Goal: Task Accomplishment & Management: Use online tool/utility

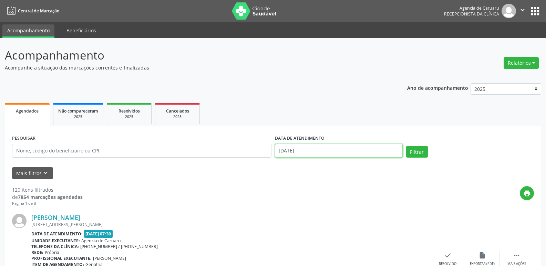
click at [378, 150] on input "[DATE]" at bounding box center [339, 151] width 128 height 14
click at [44, 169] on button "Mais filtros keyboard_arrow_down" at bounding box center [32, 173] width 41 height 12
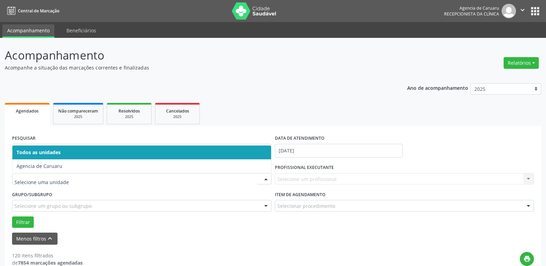
click at [267, 181] on div at bounding box center [266, 180] width 10 height 12
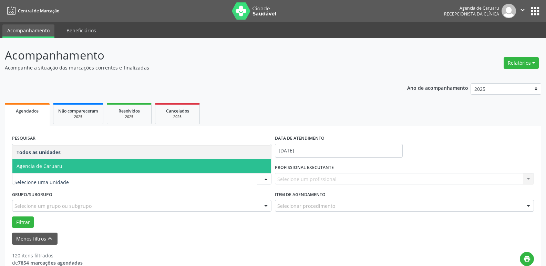
click at [151, 165] on span "Agencia de Caruaru" at bounding box center [141, 166] width 259 height 14
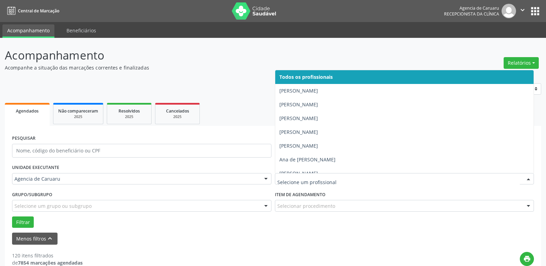
click at [528, 179] on div at bounding box center [528, 180] width 10 height 12
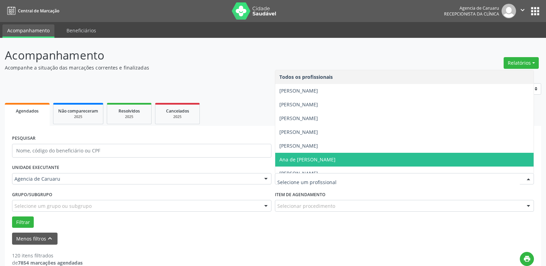
click at [335, 159] on span "Ana de [PERSON_NAME]" at bounding box center [307, 159] width 56 height 7
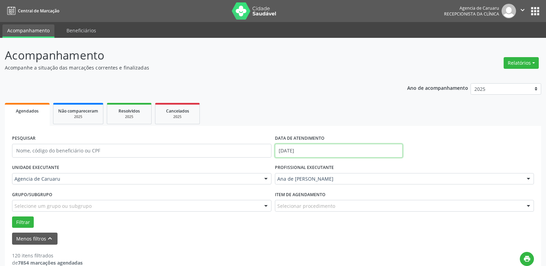
click at [299, 154] on input "[DATE]" at bounding box center [339, 151] width 128 height 14
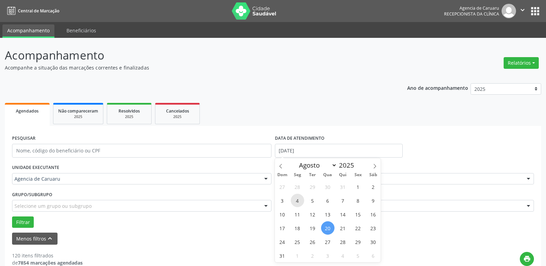
click at [292, 204] on span "4" at bounding box center [297, 200] width 13 height 13
type input "[DATE]"
click at [292, 204] on span "4" at bounding box center [297, 200] width 13 height 13
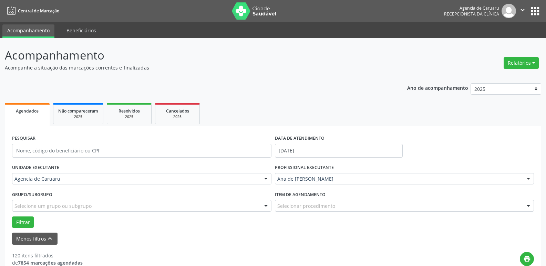
click at [35, 222] on div "Filtrar" at bounding box center [272, 223] width 525 height 12
click at [26, 223] on button "Filtrar" at bounding box center [23, 223] width 22 height 12
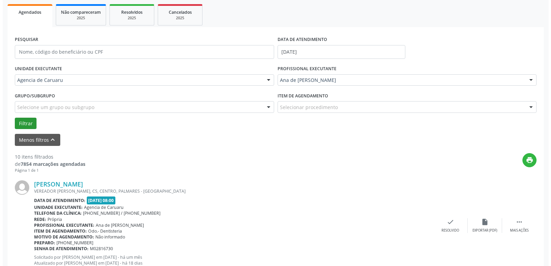
scroll to position [138, 0]
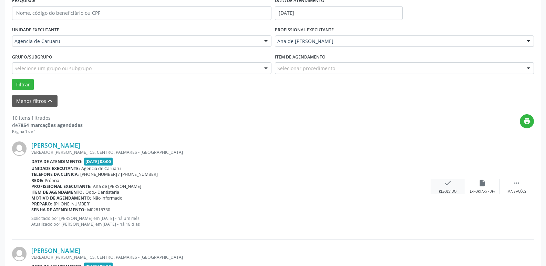
click at [448, 179] on icon "check" at bounding box center [448, 183] width 8 height 8
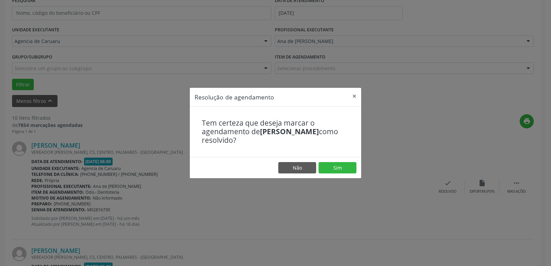
click at [356, 168] on footer "Não Sim" at bounding box center [275, 168] width 171 height 22
click at [327, 175] on footer "Não Sim" at bounding box center [275, 168] width 171 height 22
click at [332, 167] on button "Sim" at bounding box center [338, 168] width 38 height 12
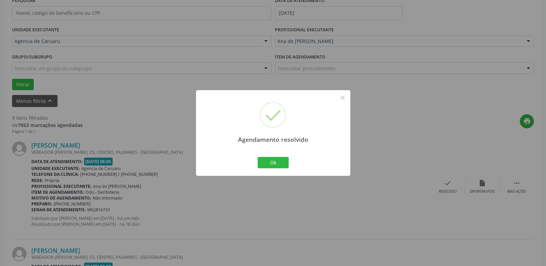
click at [290, 164] on div "Ok Cancel" at bounding box center [273, 162] width 34 height 14
click at [271, 160] on button "Ok" at bounding box center [273, 163] width 31 height 12
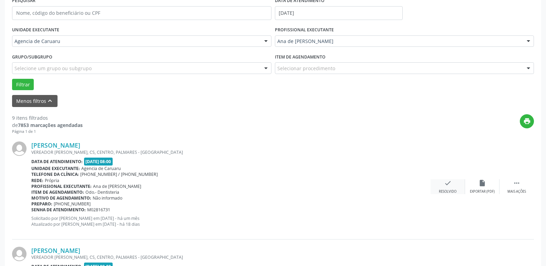
click at [433, 189] on div "check Resolvido" at bounding box center [447, 186] width 34 height 15
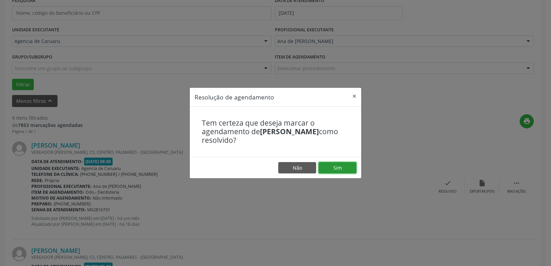
click at [340, 165] on button "Sim" at bounding box center [338, 168] width 38 height 12
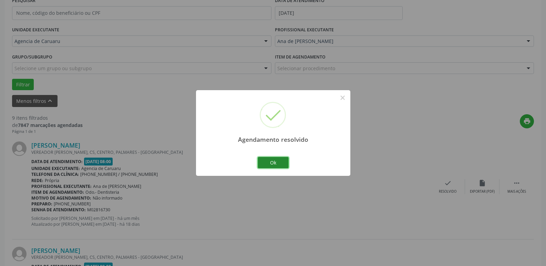
click at [268, 165] on button "Ok" at bounding box center [273, 163] width 31 height 12
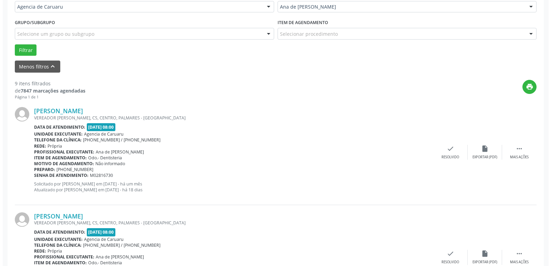
scroll to position [207, 0]
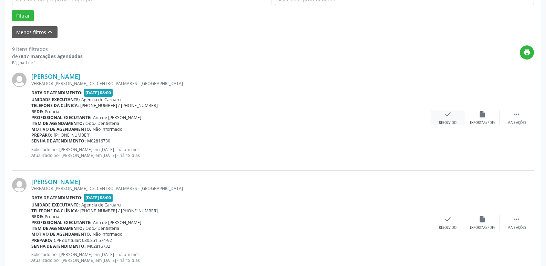
click at [454, 124] on div "Resolvido" at bounding box center [448, 123] width 18 height 5
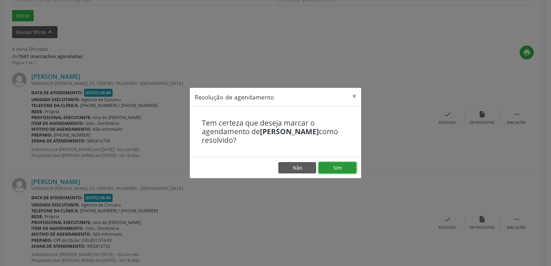
click at [350, 164] on button "Sim" at bounding box center [338, 168] width 38 height 12
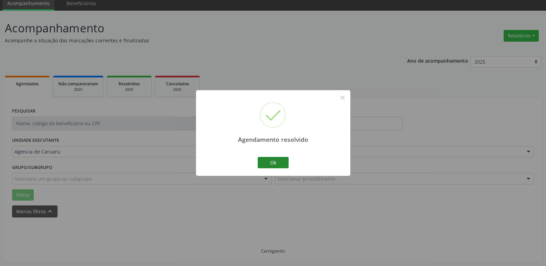
scroll to position [34, 0]
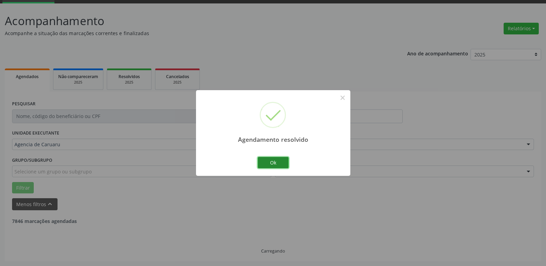
click at [268, 162] on button "Ok" at bounding box center [273, 163] width 31 height 12
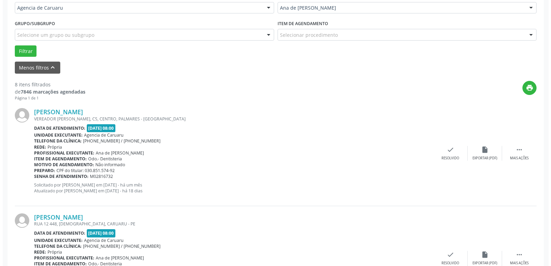
scroll to position [172, 0]
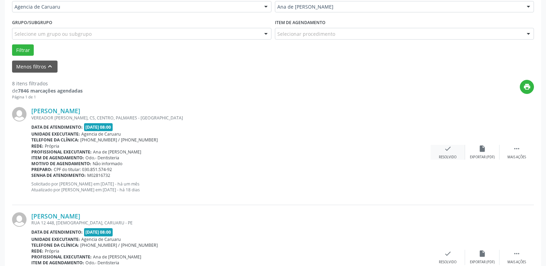
click at [446, 159] on div "Resolvido" at bounding box center [448, 157] width 18 height 5
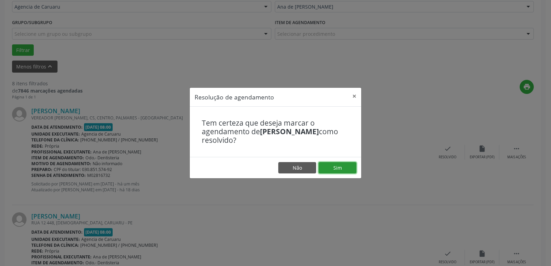
click at [331, 168] on button "Sim" at bounding box center [338, 168] width 38 height 12
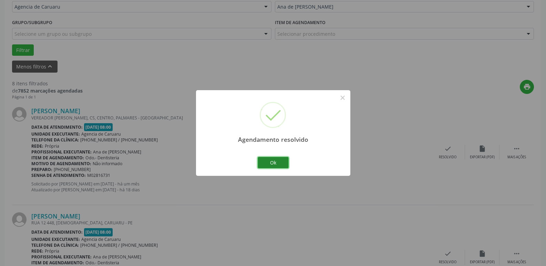
click at [285, 165] on button "Ok" at bounding box center [273, 163] width 31 height 12
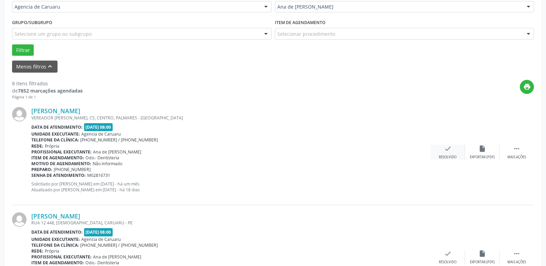
click at [458, 154] on div "check Resolvido" at bounding box center [447, 152] width 34 height 15
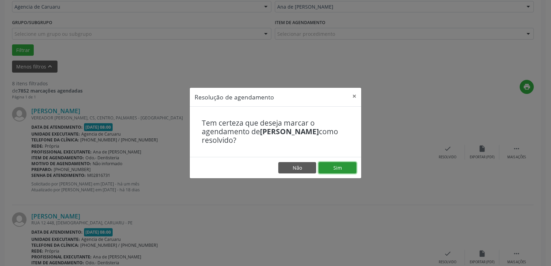
click at [351, 169] on button "Sim" at bounding box center [338, 168] width 38 height 12
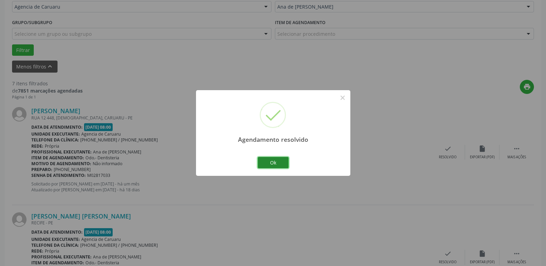
click at [285, 166] on button "Ok" at bounding box center [273, 163] width 31 height 12
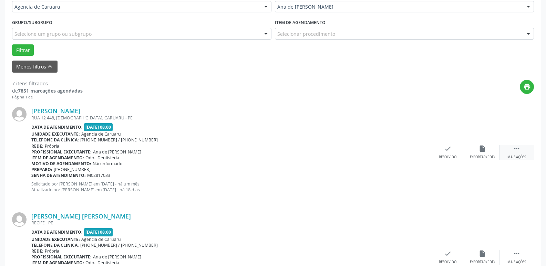
click at [516, 147] on icon "" at bounding box center [517, 149] width 8 height 8
click at [490, 153] on div "alarm_off Não compareceu" at bounding box center [482, 152] width 34 height 15
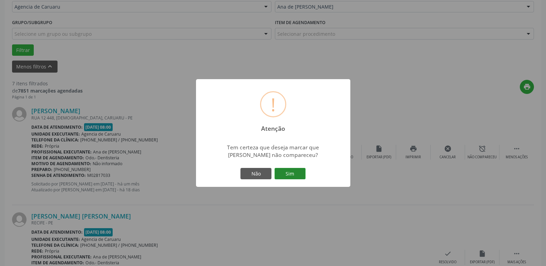
click at [293, 175] on button "Sim" at bounding box center [289, 174] width 31 height 12
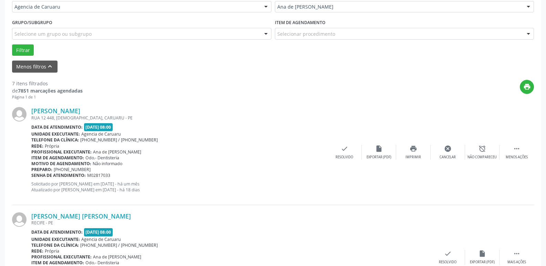
scroll to position [34, 0]
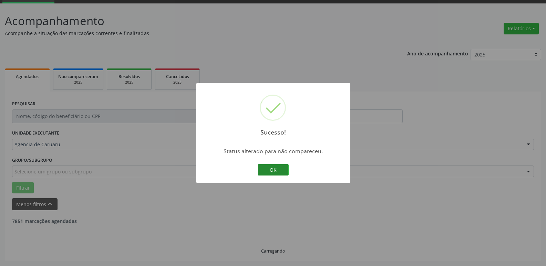
click at [278, 166] on button "OK" at bounding box center [273, 170] width 31 height 12
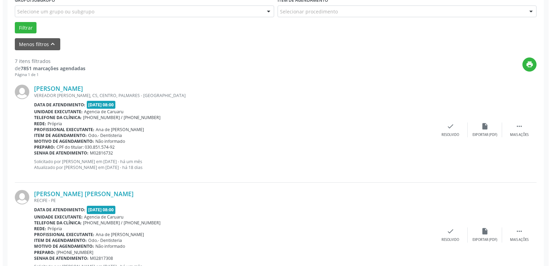
scroll to position [207, 0]
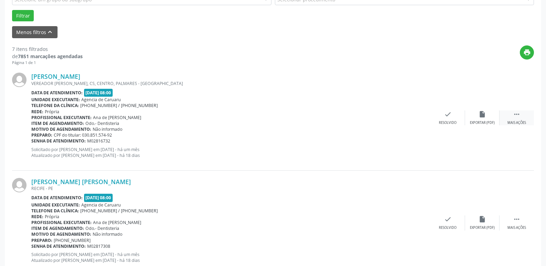
click at [514, 114] on icon "" at bounding box center [517, 115] width 8 height 8
click at [346, 120] on div "check Resolvido" at bounding box center [344, 118] width 34 height 15
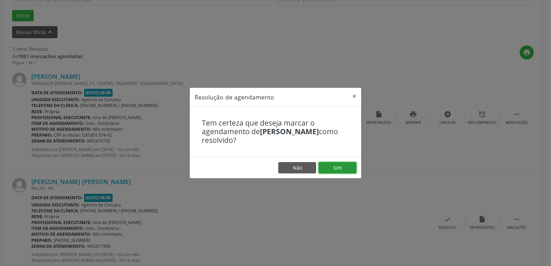
click at [325, 169] on button "Sim" at bounding box center [338, 168] width 38 height 12
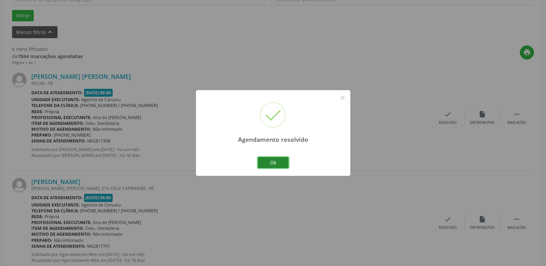
click at [268, 160] on button "Ok" at bounding box center [273, 163] width 31 height 12
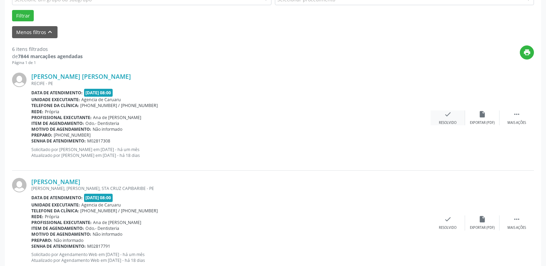
click at [447, 124] on div "Resolvido" at bounding box center [448, 123] width 18 height 5
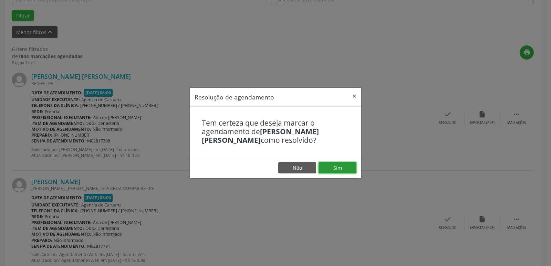
click at [334, 168] on button "Sim" at bounding box center [338, 168] width 38 height 12
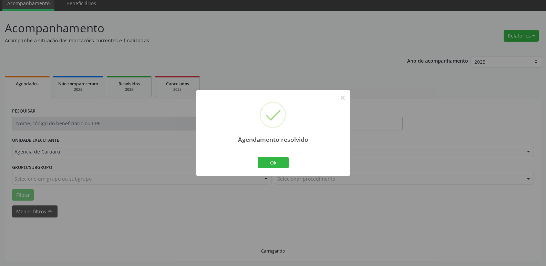
scroll to position [34, 0]
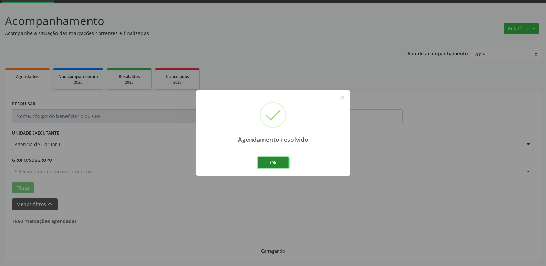
click at [280, 164] on button "Ok" at bounding box center [273, 163] width 31 height 12
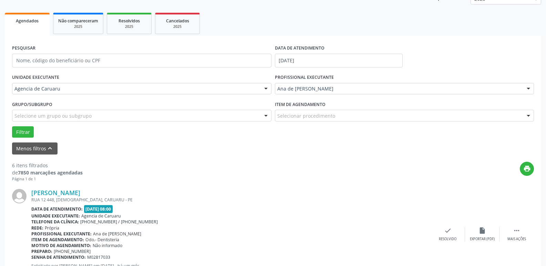
scroll to position [207, 0]
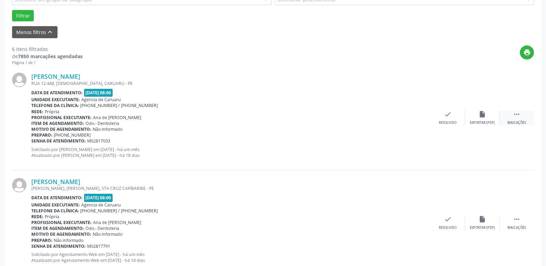
click at [529, 118] on div " Mais ações" at bounding box center [516, 118] width 34 height 15
click at [482, 116] on icon "alarm_off" at bounding box center [482, 115] width 8 height 8
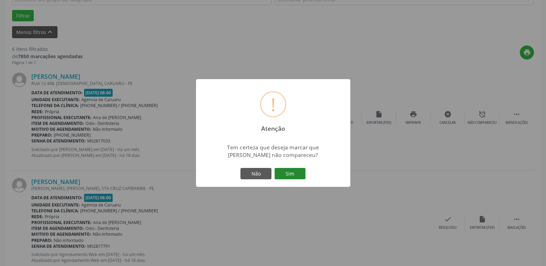
click at [293, 177] on button "Sim" at bounding box center [289, 174] width 31 height 12
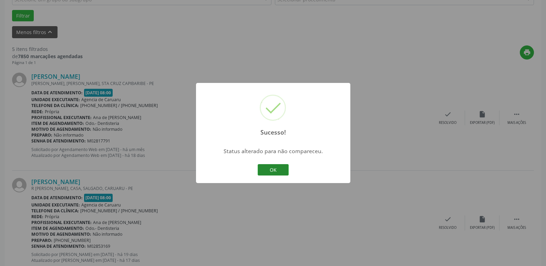
click at [282, 172] on button "OK" at bounding box center [273, 170] width 31 height 12
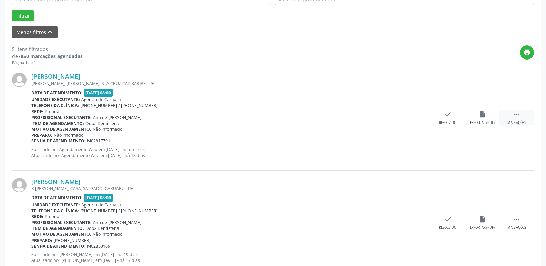
click at [503, 114] on div " Mais ações" at bounding box center [516, 118] width 34 height 15
click at [477, 124] on div "Não compareceu" at bounding box center [481, 123] width 29 height 5
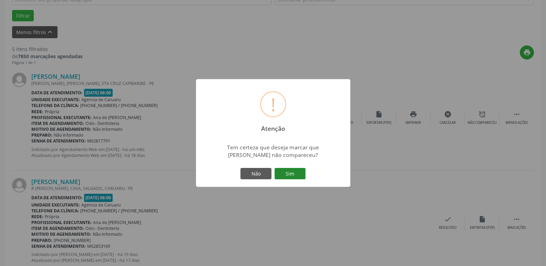
click at [294, 171] on button "Sim" at bounding box center [289, 174] width 31 height 12
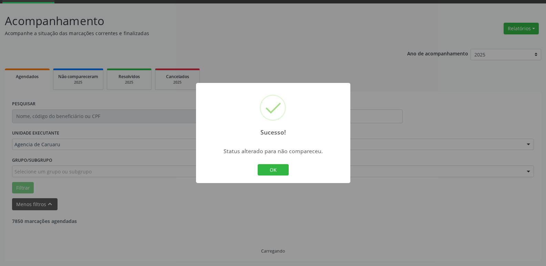
scroll to position [34, 0]
click at [283, 171] on button "OK" at bounding box center [273, 170] width 31 height 12
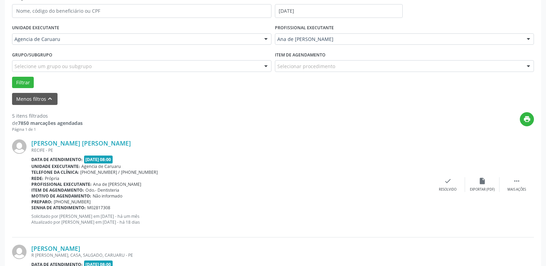
scroll to position [172, 0]
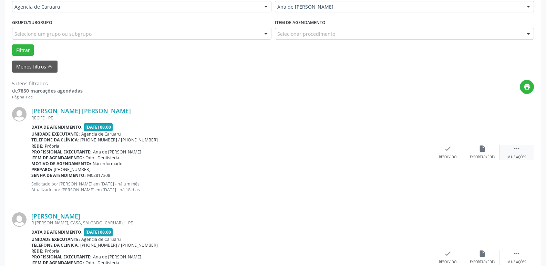
click at [516, 152] on icon "" at bounding box center [517, 149] width 8 height 8
click at [484, 150] on icon "alarm_off" at bounding box center [482, 149] width 8 height 8
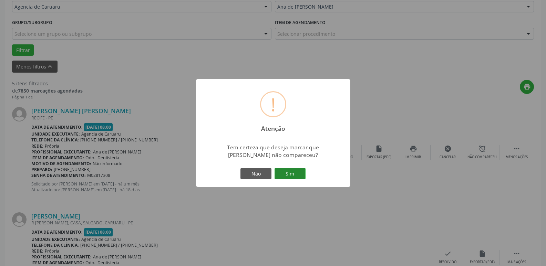
click at [294, 172] on button "Sim" at bounding box center [289, 174] width 31 height 12
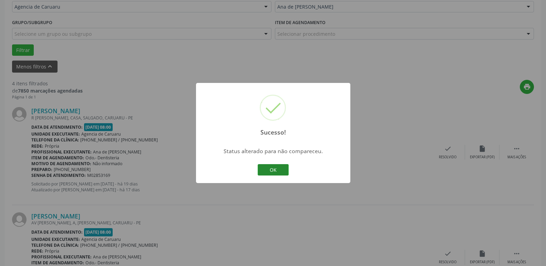
click at [288, 170] on button "OK" at bounding box center [273, 170] width 31 height 12
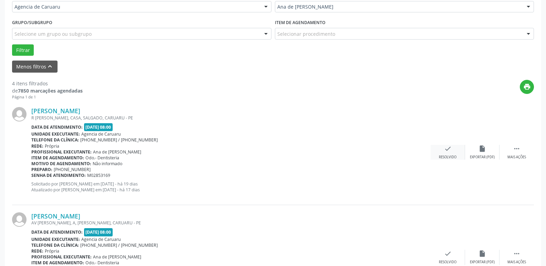
click at [450, 155] on div "check Resolvido" at bounding box center [447, 152] width 34 height 15
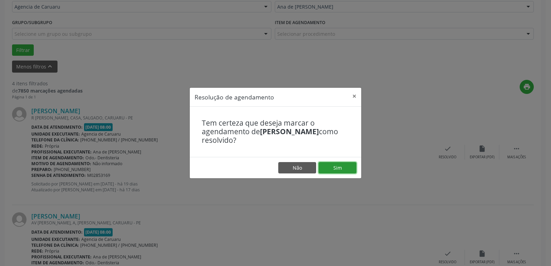
click at [338, 171] on button "Sim" at bounding box center [338, 168] width 38 height 12
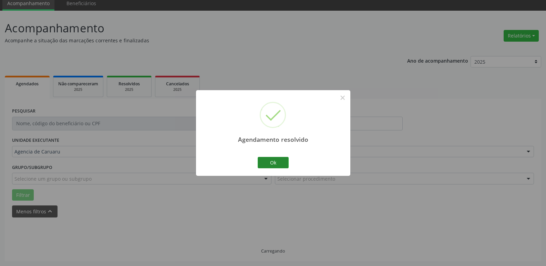
scroll to position [34, 0]
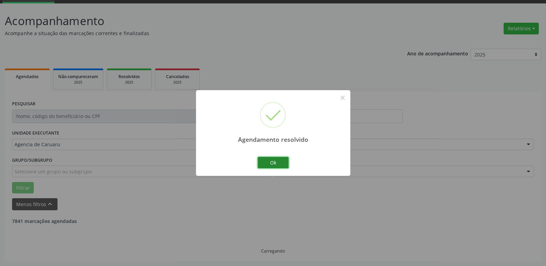
click at [272, 163] on button "Ok" at bounding box center [273, 163] width 31 height 12
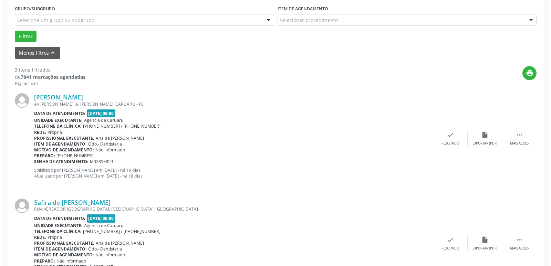
scroll to position [207, 0]
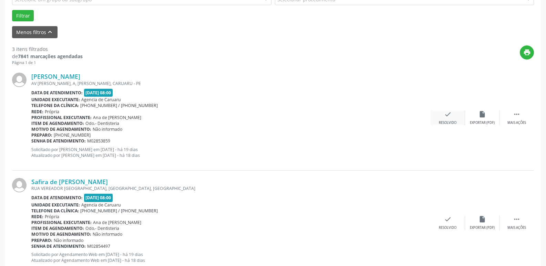
click at [446, 117] on icon "check" at bounding box center [448, 115] width 8 height 8
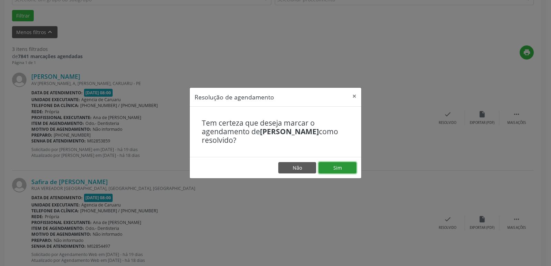
click at [339, 168] on button "Sim" at bounding box center [338, 168] width 38 height 12
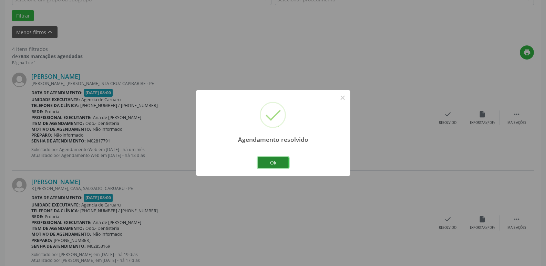
click at [280, 163] on button "Ok" at bounding box center [273, 163] width 31 height 12
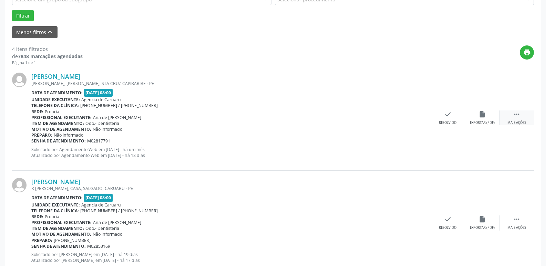
click at [517, 123] on div "Mais ações" at bounding box center [516, 123] width 19 height 5
click at [468, 118] on div "alarm_off Não compareceu" at bounding box center [482, 118] width 34 height 15
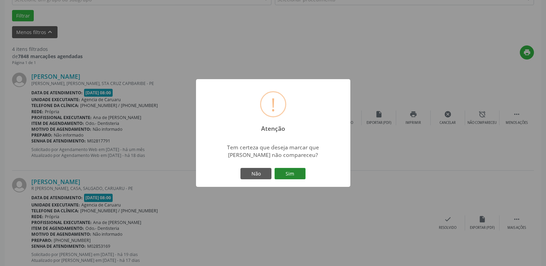
click at [301, 171] on button "Sim" at bounding box center [289, 174] width 31 height 12
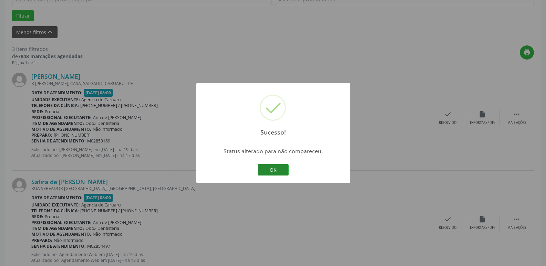
click at [287, 172] on button "OK" at bounding box center [273, 170] width 31 height 12
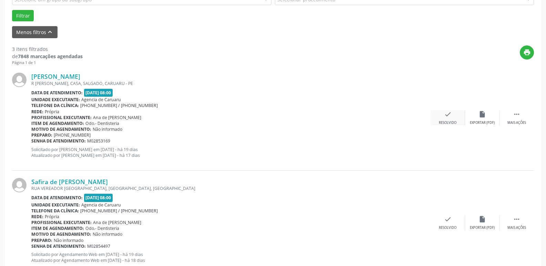
click at [455, 121] on div "Resolvido" at bounding box center [448, 123] width 18 height 5
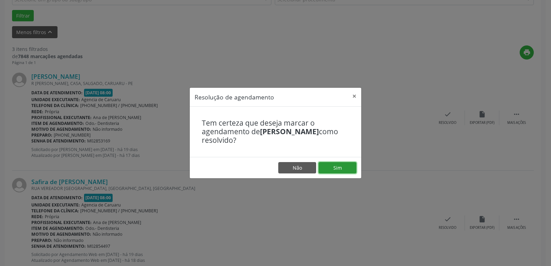
click at [334, 166] on button "Sim" at bounding box center [338, 168] width 38 height 12
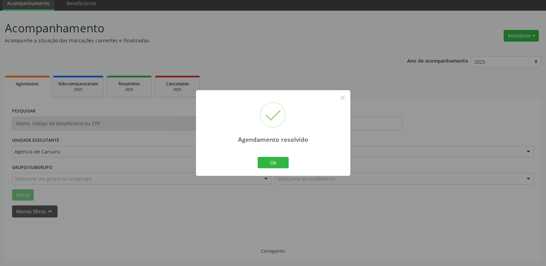
scroll to position [34, 0]
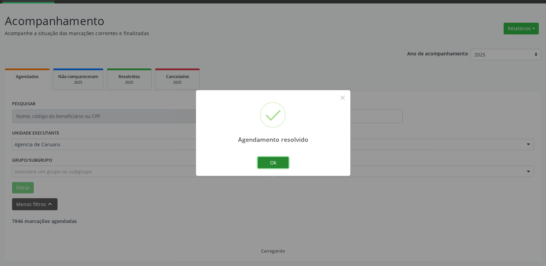
click at [269, 157] on button "Ok" at bounding box center [273, 163] width 31 height 12
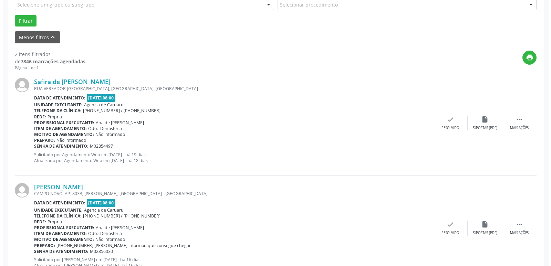
scroll to position [207, 0]
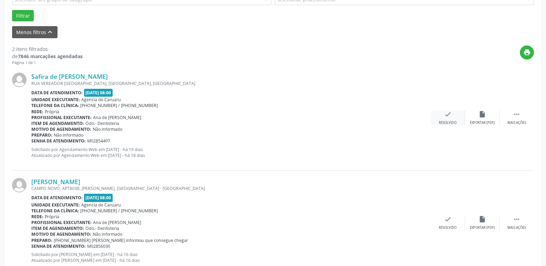
click at [446, 121] on div "Resolvido" at bounding box center [448, 123] width 18 height 5
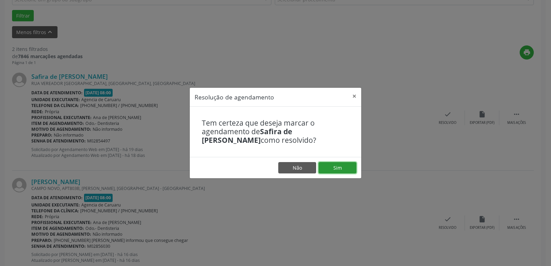
click at [340, 168] on button "Sim" at bounding box center [338, 168] width 38 height 12
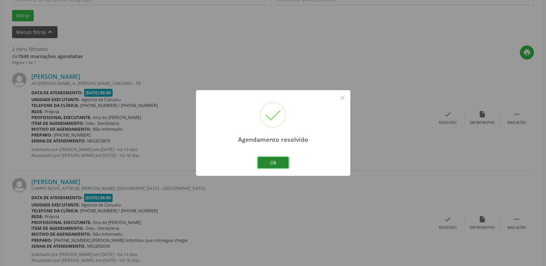
click at [286, 165] on button "Ok" at bounding box center [273, 163] width 31 height 12
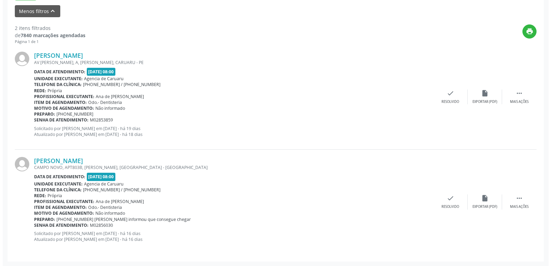
scroll to position [228, 0]
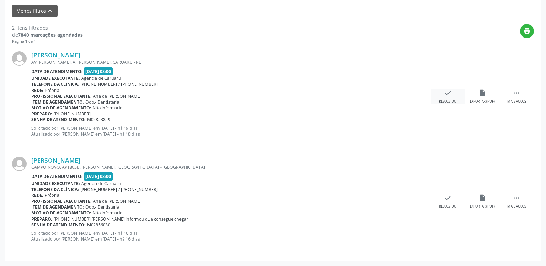
click at [449, 96] on icon "check" at bounding box center [448, 93] width 8 height 8
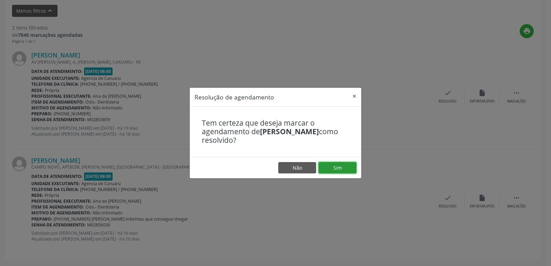
click at [337, 173] on button "Sim" at bounding box center [338, 168] width 38 height 12
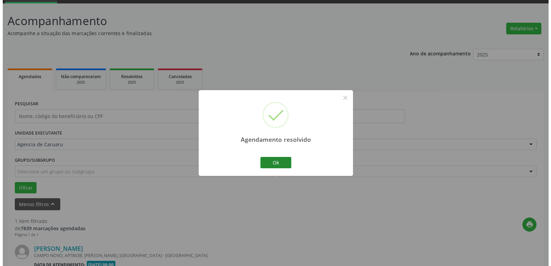
scroll to position [123, 0]
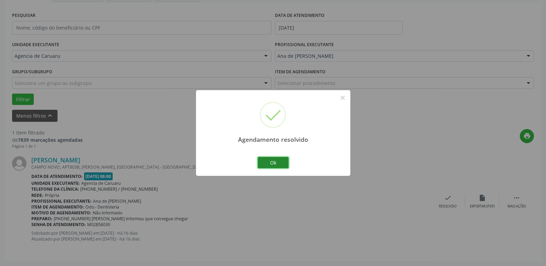
click at [272, 162] on button "Ok" at bounding box center [273, 163] width 31 height 12
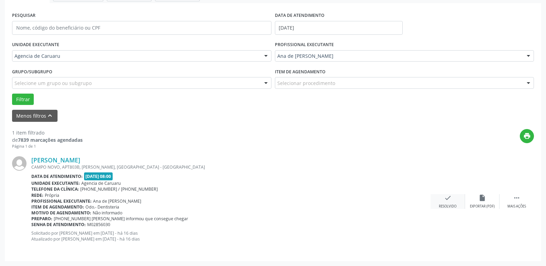
click at [448, 200] on icon "check" at bounding box center [448, 198] width 8 height 8
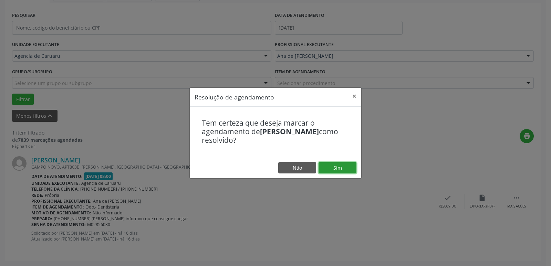
click at [344, 171] on button "Sim" at bounding box center [338, 168] width 38 height 12
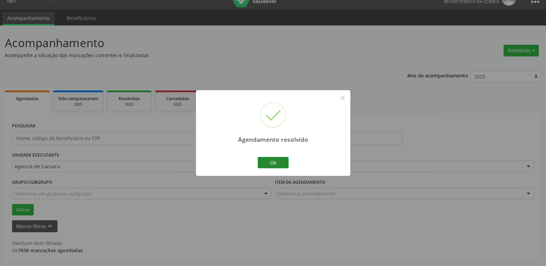
scroll to position [12, 0]
click at [282, 166] on button "Ok" at bounding box center [273, 163] width 31 height 12
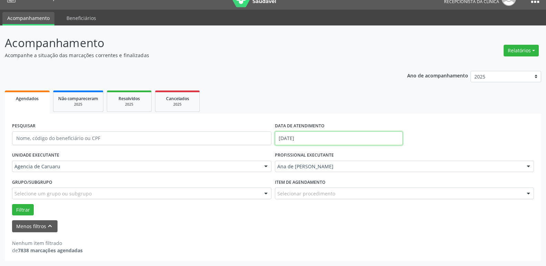
click at [316, 134] on input "[DATE]" at bounding box center [339, 139] width 128 height 14
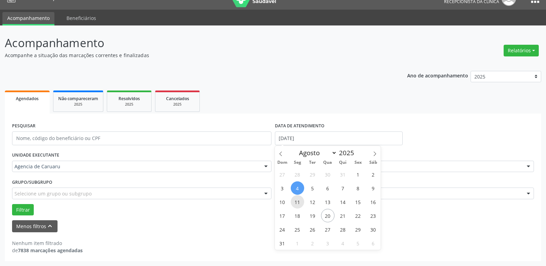
click at [294, 205] on span "11" at bounding box center [297, 201] width 13 height 13
type input "[DATE]"
click at [294, 205] on span "11" at bounding box center [297, 201] width 13 height 13
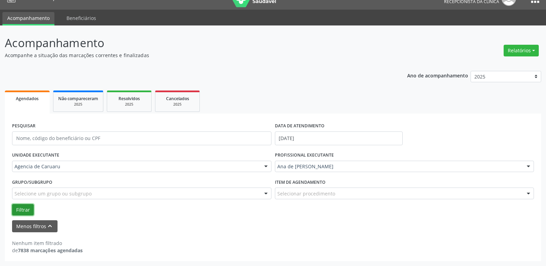
click at [20, 209] on button "Filtrar" at bounding box center [23, 210] width 22 height 12
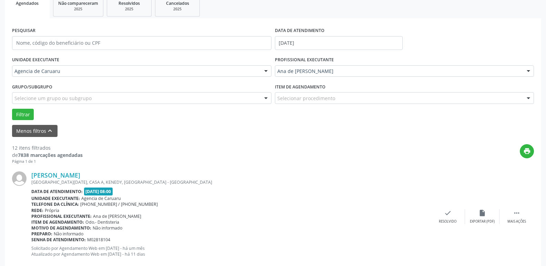
scroll to position [103, 0]
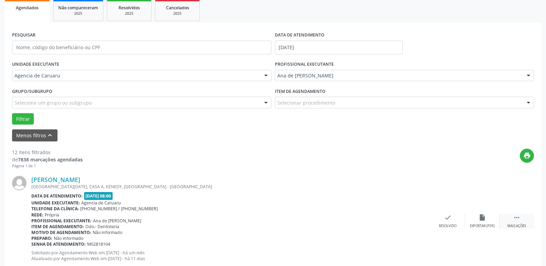
click at [526, 223] on div " Mais ações" at bounding box center [516, 221] width 34 height 15
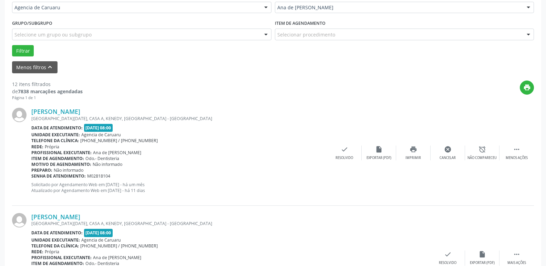
scroll to position [172, 0]
click at [447, 157] on div "Cancelar" at bounding box center [447, 157] width 16 height 5
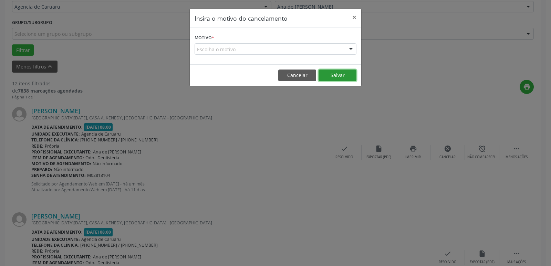
click at [341, 73] on button "Salvar" at bounding box center [338, 76] width 38 height 12
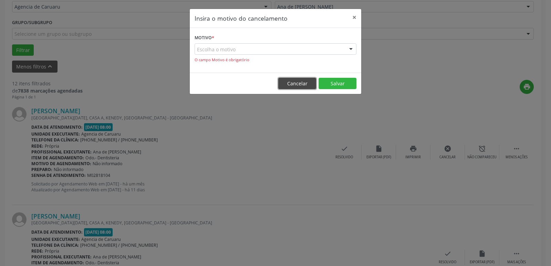
click at [305, 82] on button "Cancelar" at bounding box center [297, 84] width 38 height 12
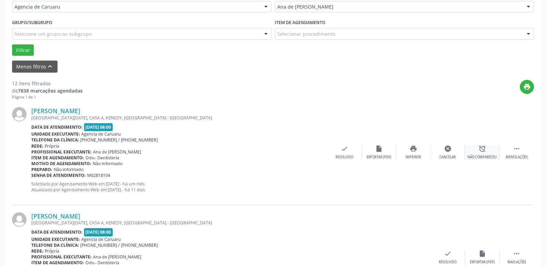
click at [476, 154] on div "alarm_off Não compareceu" at bounding box center [482, 152] width 34 height 15
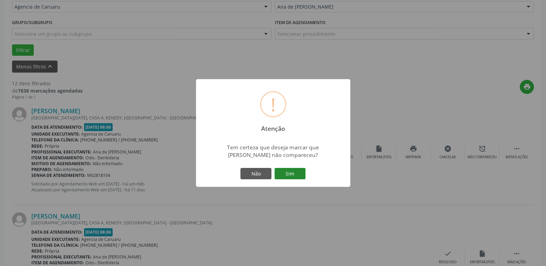
click at [297, 171] on button "Sim" at bounding box center [289, 174] width 31 height 12
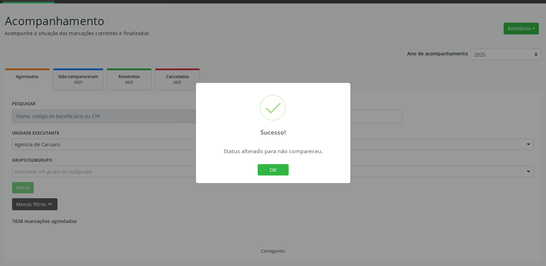
scroll to position [34, 0]
click at [274, 169] on button "OK" at bounding box center [273, 170] width 31 height 12
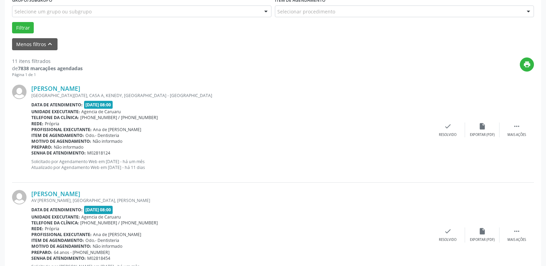
scroll to position [207, 0]
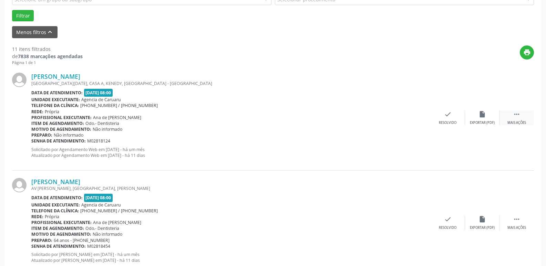
click at [511, 115] on div " Mais ações" at bounding box center [516, 118] width 34 height 15
click at [492, 121] on div "Não compareceu" at bounding box center [481, 123] width 29 height 5
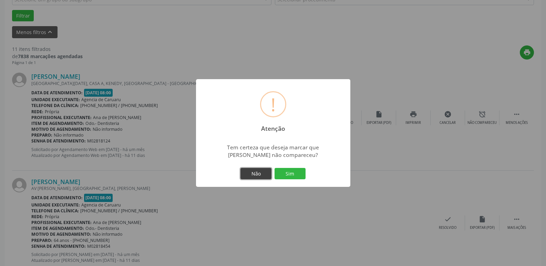
click at [267, 175] on button "Não" at bounding box center [255, 174] width 31 height 12
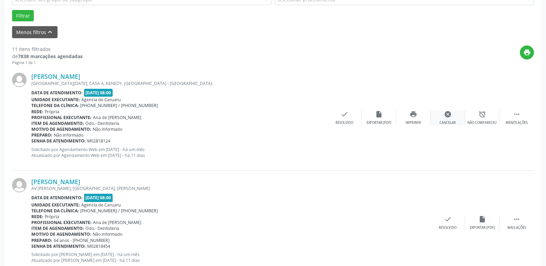
click at [444, 122] on div "Cancelar" at bounding box center [447, 123] width 16 height 5
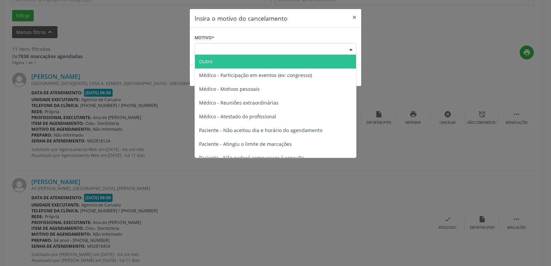
click at [269, 46] on div "Escolha o motivo" at bounding box center [276, 49] width 162 height 12
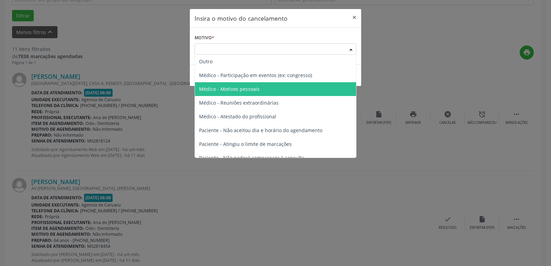
click at [306, 83] on span "Médico - Motivos pessoais" at bounding box center [275, 89] width 161 height 14
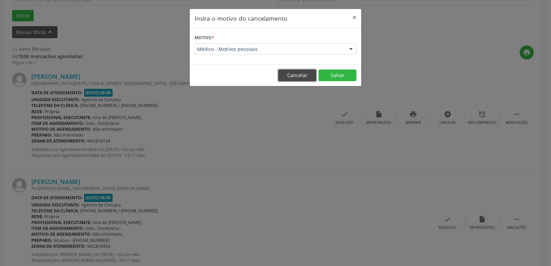
click at [297, 71] on button "Cancelar" at bounding box center [297, 76] width 38 height 12
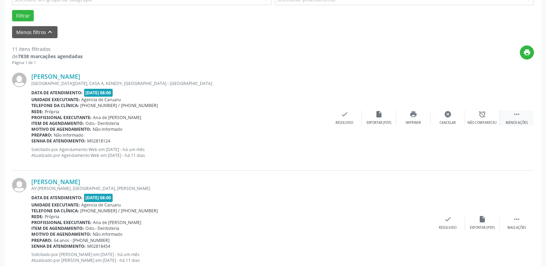
click at [515, 117] on icon "" at bounding box center [517, 115] width 8 height 8
click at [508, 117] on div " Mais ações" at bounding box center [516, 118] width 34 height 15
click at [476, 119] on div "alarm_off Não compareceu" at bounding box center [482, 118] width 34 height 15
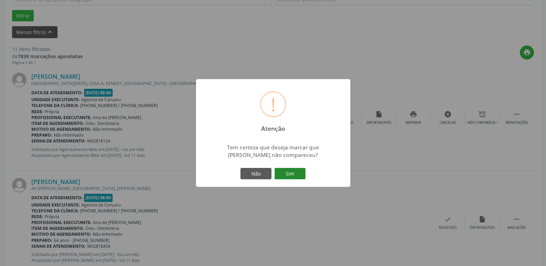
click at [298, 177] on button "Sim" at bounding box center [289, 174] width 31 height 12
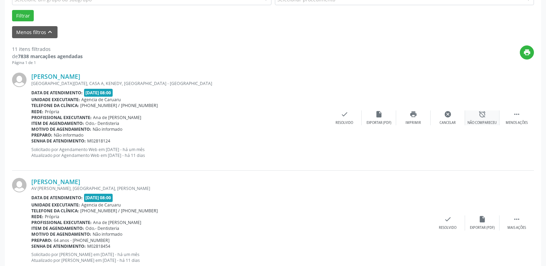
scroll to position [34, 0]
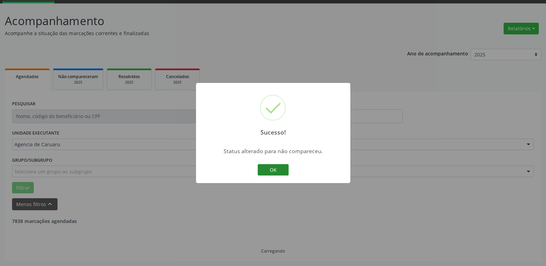
click at [282, 168] on button "OK" at bounding box center [273, 170] width 31 height 12
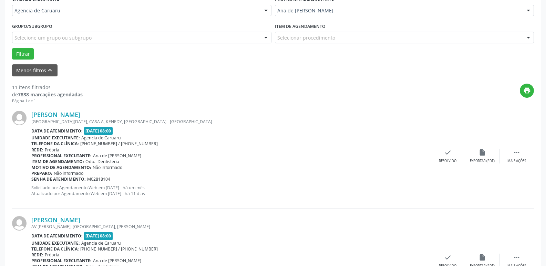
scroll to position [172, 0]
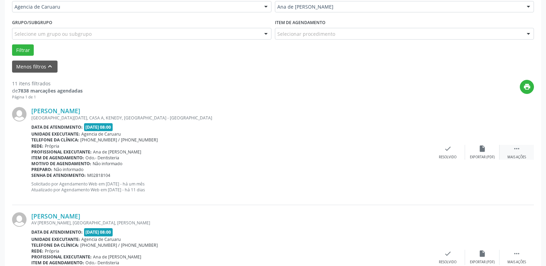
click at [507, 147] on div " Mais ações" at bounding box center [516, 152] width 34 height 15
click at [473, 152] on div "alarm_off Não compareceu" at bounding box center [482, 152] width 34 height 15
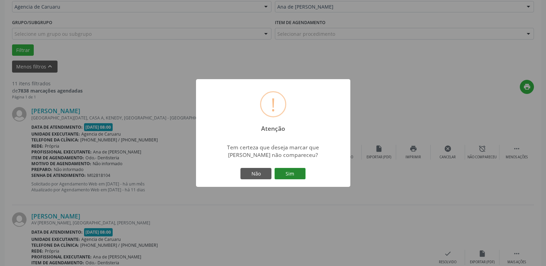
click at [292, 169] on button "Sim" at bounding box center [289, 174] width 31 height 12
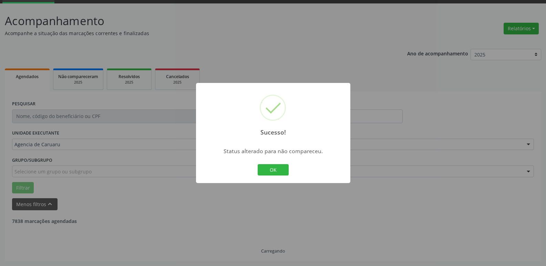
scroll to position [34, 0]
click at [272, 170] on button "OK" at bounding box center [273, 170] width 31 height 12
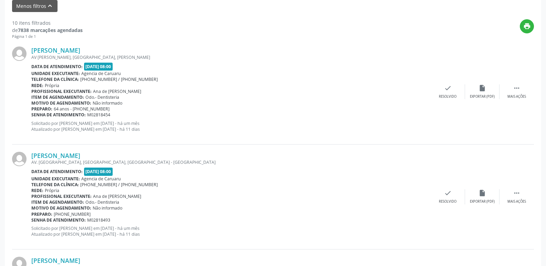
scroll to position [207, 0]
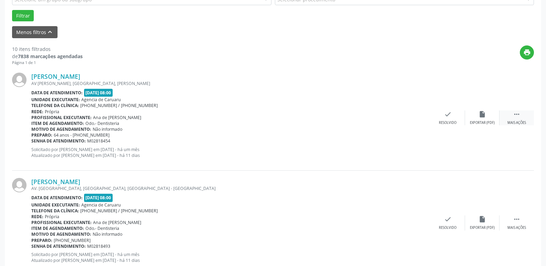
click at [523, 114] on div " Mais ações" at bounding box center [516, 118] width 34 height 15
click at [487, 117] on div "alarm_off Não compareceu" at bounding box center [482, 118] width 34 height 15
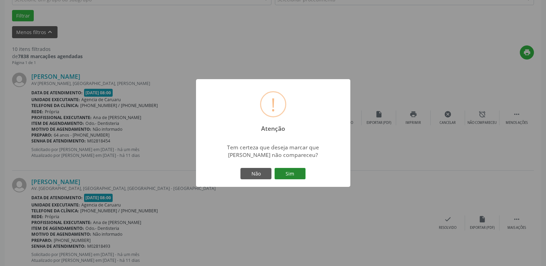
click at [302, 174] on button "Sim" at bounding box center [289, 174] width 31 height 12
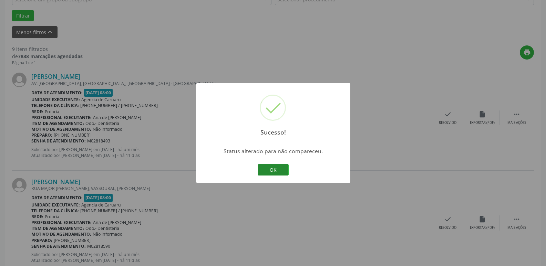
click at [274, 167] on button "OK" at bounding box center [273, 170] width 31 height 12
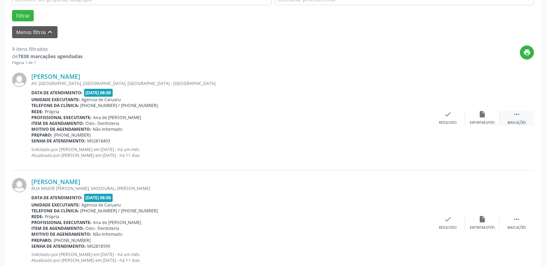
click at [512, 121] on div "Mais ações" at bounding box center [516, 123] width 19 height 5
click at [487, 124] on div "Não compareceu" at bounding box center [481, 123] width 29 height 5
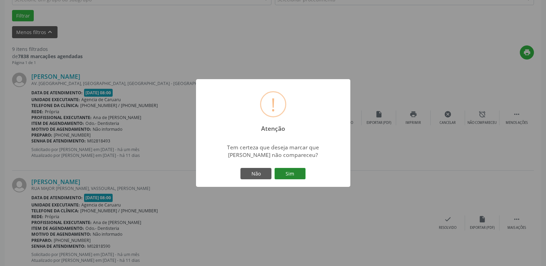
click at [302, 168] on button "Sim" at bounding box center [289, 174] width 31 height 12
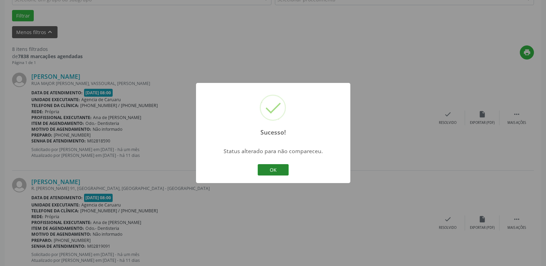
click at [285, 166] on button "OK" at bounding box center [273, 170] width 31 height 12
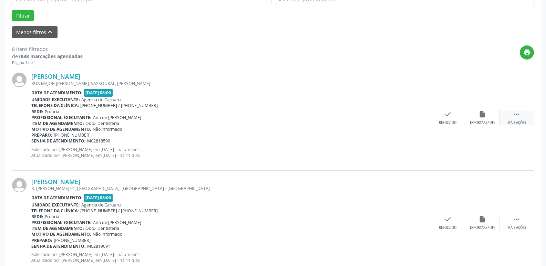
click at [515, 121] on div "Mais ações" at bounding box center [516, 123] width 19 height 5
click at [479, 121] on div "Não compareceu" at bounding box center [481, 123] width 29 height 5
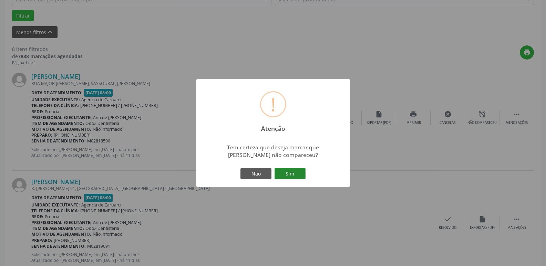
click at [288, 174] on button "Sim" at bounding box center [289, 174] width 31 height 12
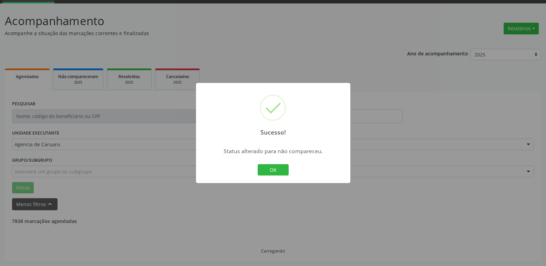
scroll to position [34, 0]
click at [281, 169] on button "OK" at bounding box center [273, 170] width 31 height 12
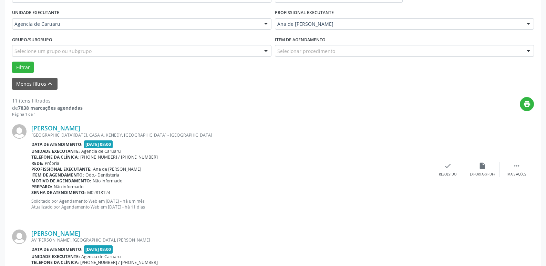
scroll to position [172, 0]
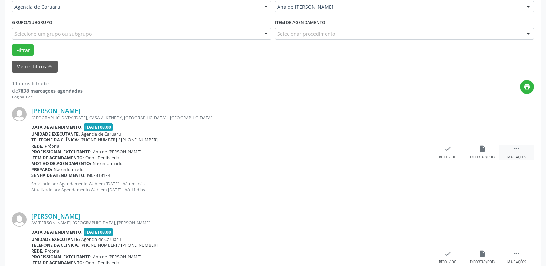
click at [522, 152] on div " Mais ações" at bounding box center [516, 152] width 34 height 15
click at [487, 158] on div "Não compareceu" at bounding box center [481, 157] width 29 height 5
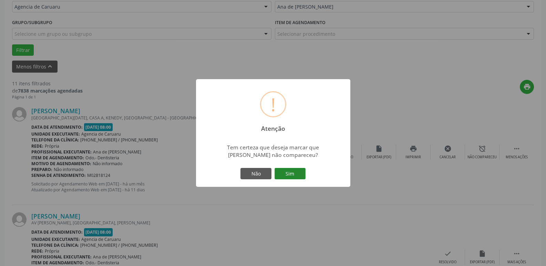
click at [294, 168] on button "Sim" at bounding box center [289, 174] width 31 height 12
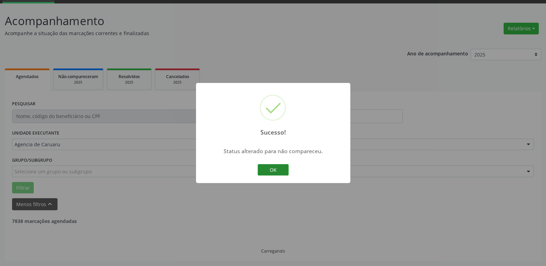
click at [274, 169] on button "OK" at bounding box center [273, 170] width 31 height 12
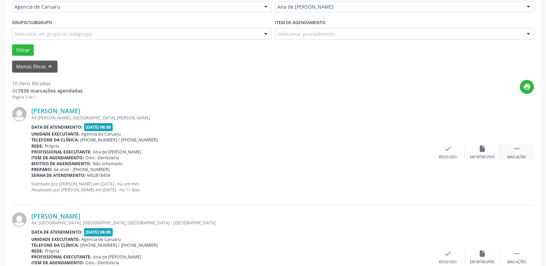
click at [516, 156] on div "Mais ações" at bounding box center [516, 157] width 19 height 5
click at [485, 153] on div "alarm_off Não compareceu" at bounding box center [482, 152] width 34 height 15
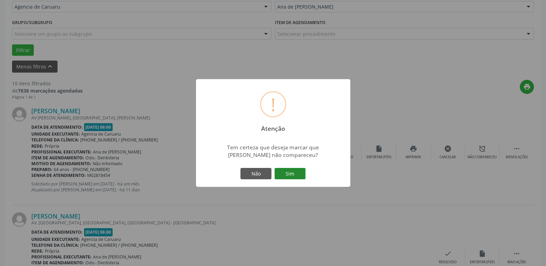
click at [297, 176] on button "Sim" at bounding box center [289, 174] width 31 height 12
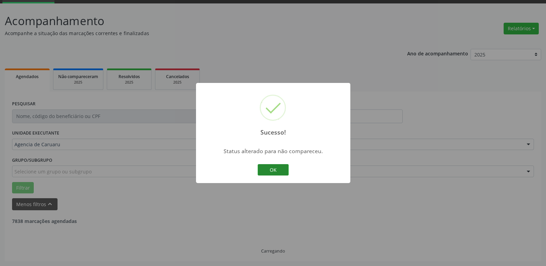
click at [274, 167] on button "OK" at bounding box center [273, 170] width 31 height 12
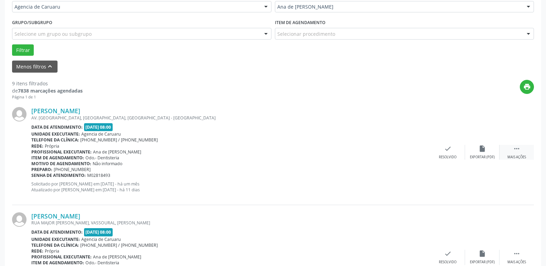
click at [513, 149] on icon "" at bounding box center [517, 149] width 8 height 8
click at [488, 155] on div "alarm_off Não compareceu" at bounding box center [482, 152] width 34 height 15
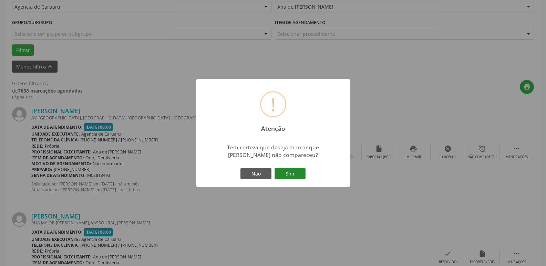
click at [286, 177] on button "Sim" at bounding box center [289, 174] width 31 height 12
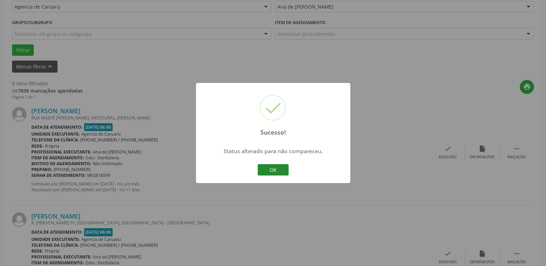
click at [281, 167] on button "OK" at bounding box center [273, 170] width 31 height 12
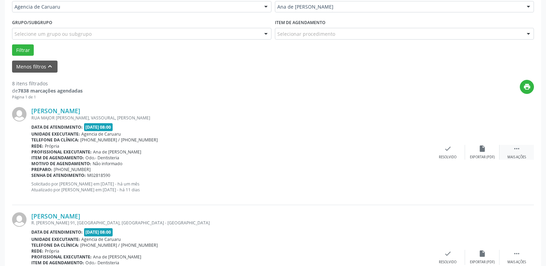
click at [505, 150] on div " Mais ações" at bounding box center [516, 152] width 34 height 15
click at [478, 150] on div "alarm_off Não compareceu" at bounding box center [482, 152] width 34 height 15
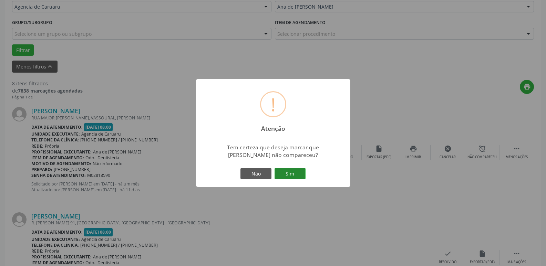
click at [302, 177] on button "Sim" at bounding box center [289, 174] width 31 height 12
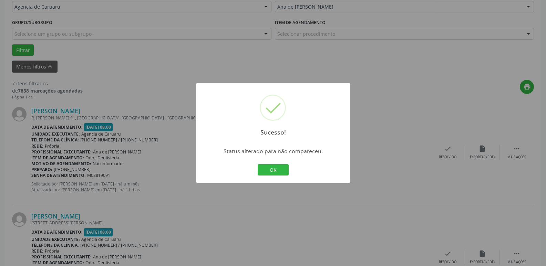
click at [289, 173] on div "OK Cancel" at bounding box center [273, 170] width 34 height 14
click at [285, 173] on button "OK" at bounding box center [273, 170] width 31 height 12
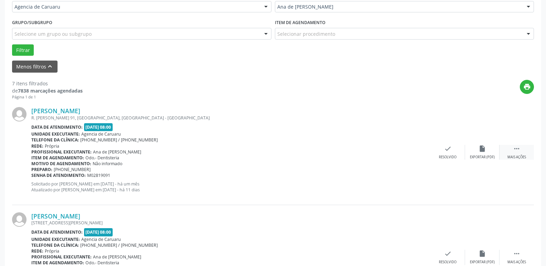
click at [521, 151] on div " Mais ações" at bounding box center [516, 152] width 34 height 15
click at [479, 152] on icon "alarm_off" at bounding box center [482, 149] width 8 height 8
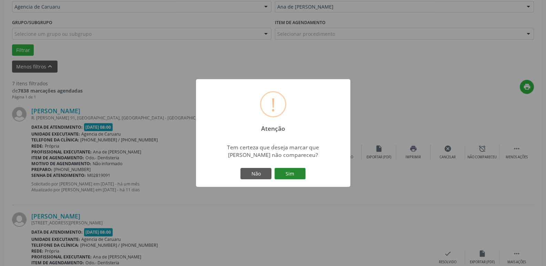
click at [294, 173] on button "Sim" at bounding box center [289, 174] width 31 height 12
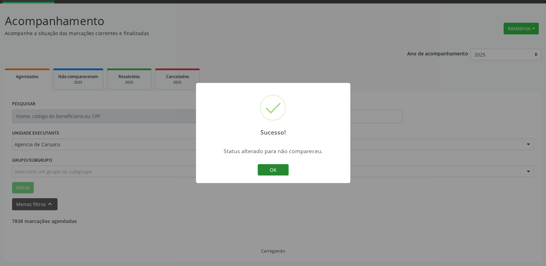
click at [285, 169] on button "OK" at bounding box center [273, 170] width 31 height 12
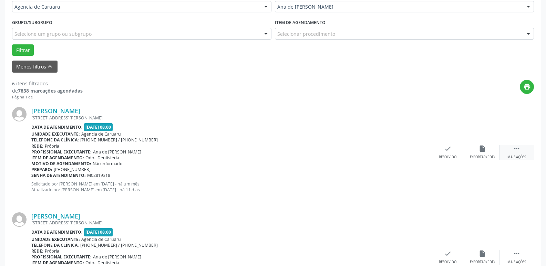
click at [514, 155] on div "Mais ações" at bounding box center [516, 157] width 19 height 5
click at [479, 149] on icon "alarm_off" at bounding box center [482, 149] width 8 height 8
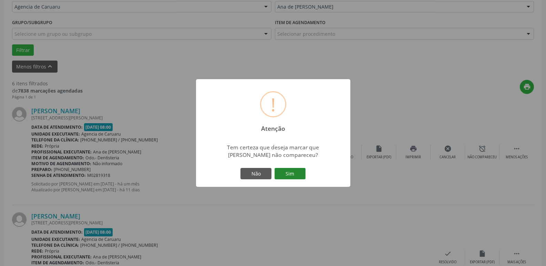
click at [295, 175] on button "Sim" at bounding box center [289, 174] width 31 height 12
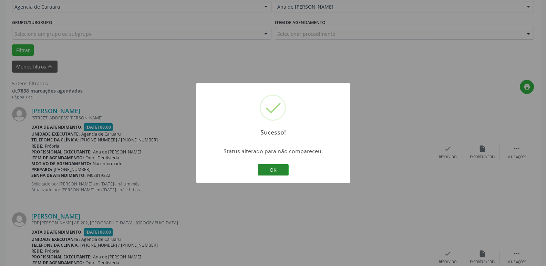
click at [278, 175] on button "OK" at bounding box center [273, 170] width 31 height 12
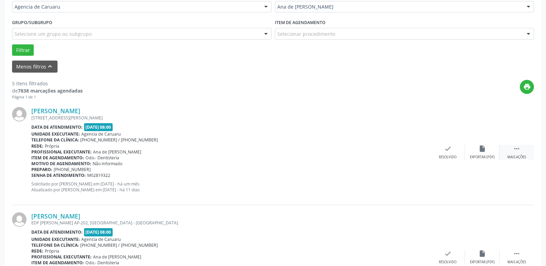
click at [524, 154] on div " Mais ações" at bounding box center [516, 152] width 34 height 15
click at [487, 149] on div "alarm_off Não compareceu" at bounding box center [482, 152] width 34 height 15
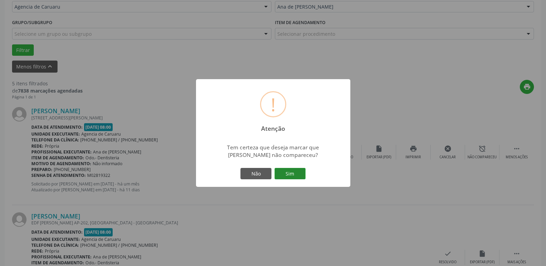
click at [297, 174] on button "Sim" at bounding box center [289, 174] width 31 height 12
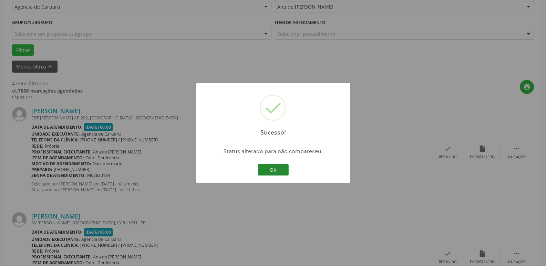
click at [271, 171] on button "OK" at bounding box center [273, 170] width 31 height 12
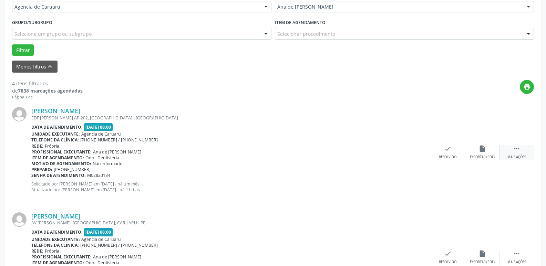
click at [514, 148] on icon "" at bounding box center [517, 149] width 8 height 8
click at [484, 152] on icon "alarm_off" at bounding box center [482, 149] width 8 height 8
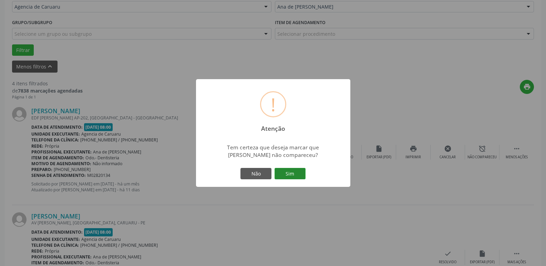
click at [293, 171] on button "Sim" at bounding box center [289, 174] width 31 height 12
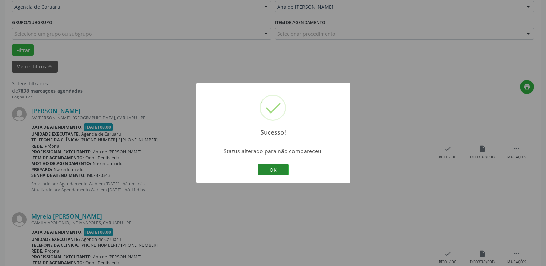
click at [270, 170] on button "OK" at bounding box center [273, 170] width 31 height 12
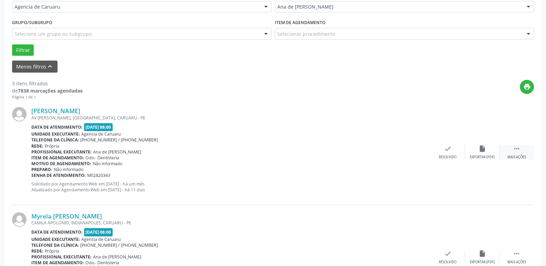
click at [516, 146] on icon "" at bounding box center [517, 149] width 8 height 8
click at [476, 148] on div "alarm_off Não compareceu" at bounding box center [482, 152] width 34 height 15
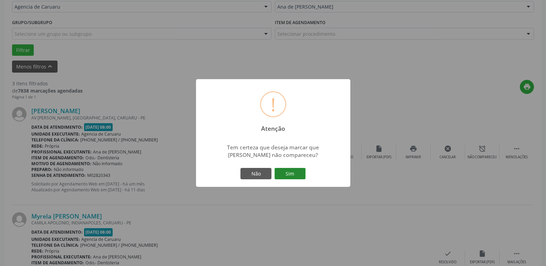
click at [293, 174] on button "Sim" at bounding box center [289, 174] width 31 height 12
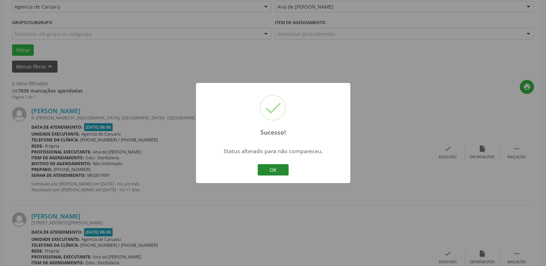
click at [269, 166] on button "OK" at bounding box center [273, 170] width 31 height 12
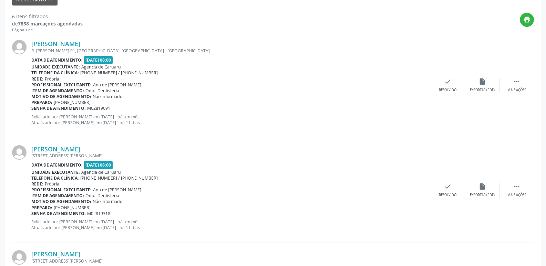
scroll to position [241, 0]
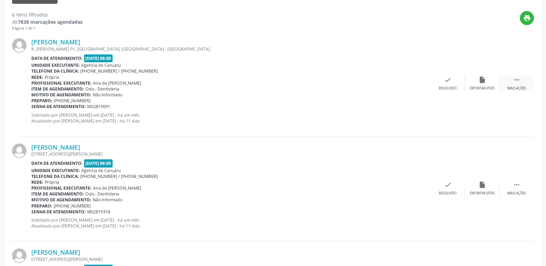
click at [516, 85] on div " Mais ações" at bounding box center [516, 83] width 34 height 15
click at [481, 82] on icon "alarm_off" at bounding box center [482, 80] width 8 height 8
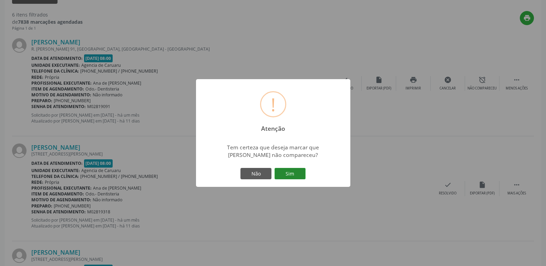
click at [288, 176] on button "Sim" at bounding box center [289, 174] width 31 height 12
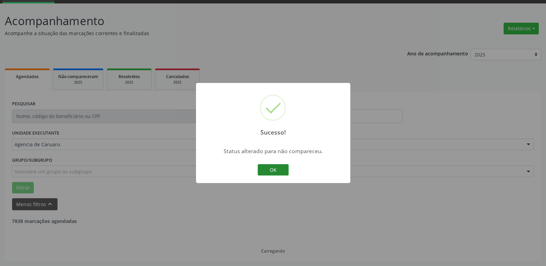
click at [274, 170] on button "OK" at bounding box center [273, 170] width 31 height 12
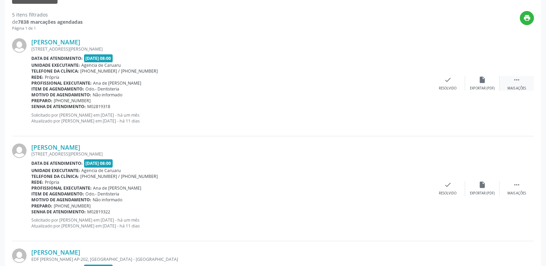
click at [526, 86] on div "Mais ações" at bounding box center [516, 88] width 19 height 5
click at [479, 90] on div "Não compareceu" at bounding box center [481, 88] width 29 height 5
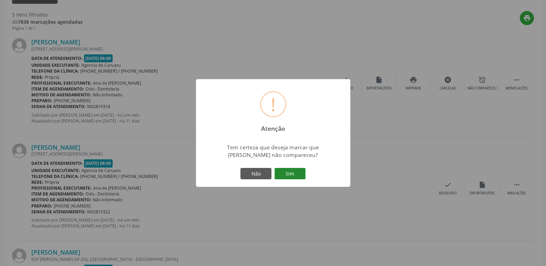
click at [297, 174] on button "Sim" at bounding box center [289, 174] width 31 height 12
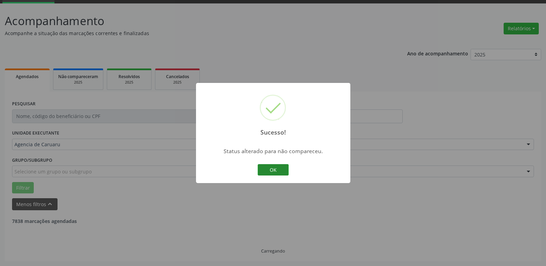
click at [277, 170] on button "OK" at bounding box center [273, 170] width 31 height 12
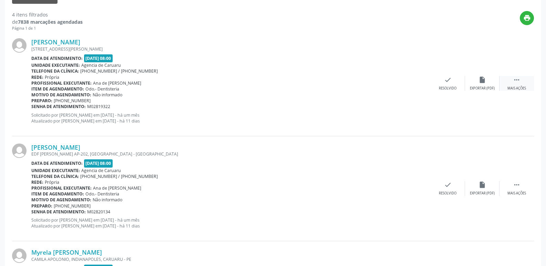
click at [521, 84] on div " Mais ações" at bounding box center [516, 83] width 34 height 15
click at [479, 89] on div "Não compareceu" at bounding box center [481, 88] width 29 height 5
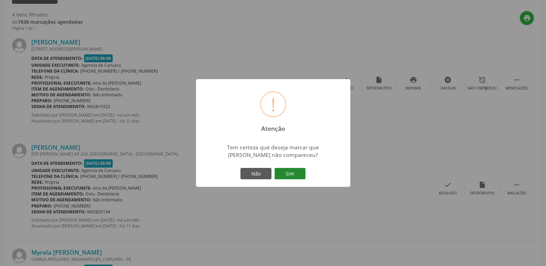
click at [289, 175] on button "Sim" at bounding box center [289, 174] width 31 height 12
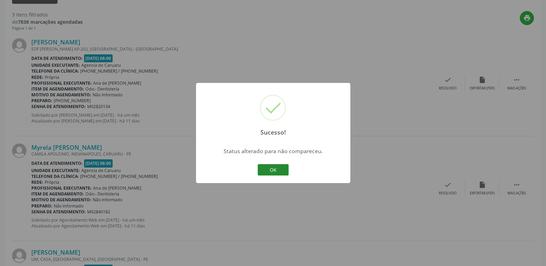
click at [278, 173] on button "OK" at bounding box center [273, 170] width 31 height 12
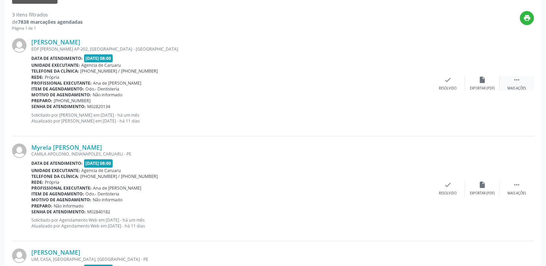
click at [503, 80] on div " Mais ações" at bounding box center [516, 83] width 34 height 15
click at [487, 85] on div "alarm_off Não compareceu" at bounding box center [482, 83] width 34 height 15
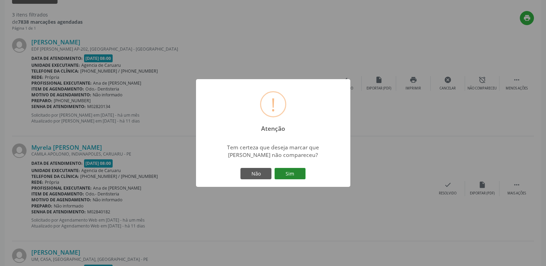
click at [282, 175] on button "Sim" at bounding box center [289, 174] width 31 height 12
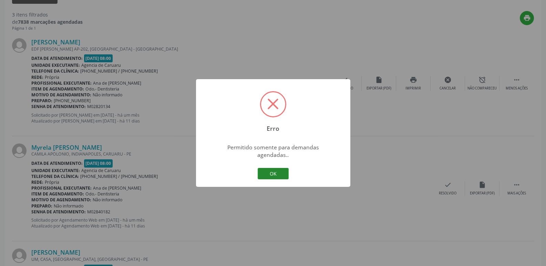
click at [281, 172] on button "OK" at bounding box center [273, 174] width 31 height 12
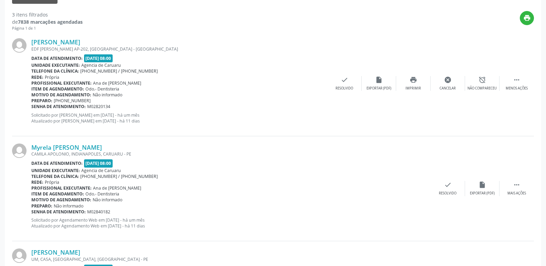
click at [487, 93] on div "[PERSON_NAME] EDF [PERSON_NAME] AP-202, [GEOGRAPHIC_DATA] - [GEOGRAPHIC_DATA] D…" at bounding box center [273, 83] width 522 height 105
click at [485, 84] on div "alarm_off Não compareceu" at bounding box center [482, 83] width 34 height 15
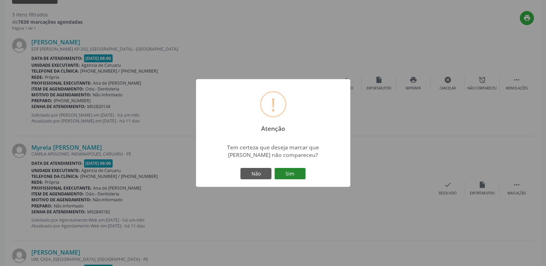
click at [290, 171] on button "Sim" at bounding box center [289, 174] width 31 height 12
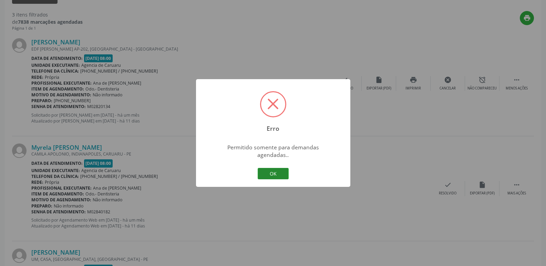
click at [284, 171] on button "OK" at bounding box center [273, 174] width 31 height 12
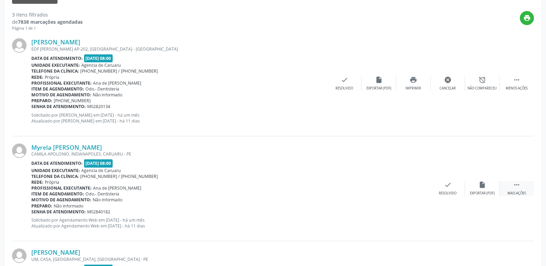
click at [519, 188] on icon "" at bounding box center [517, 185] width 8 height 8
click at [476, 187] on div "alarm_off Não compareceu" at bounding box center [482, 188] width 34 height 15
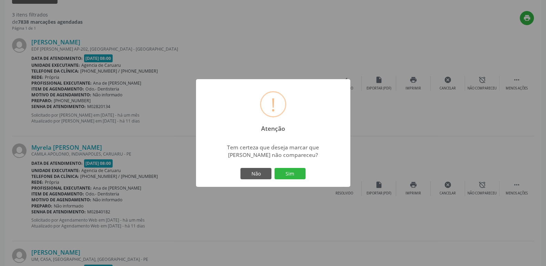
click at [295, 175] on button "Sim" at bounding box center [289, 174] width 31 height 12
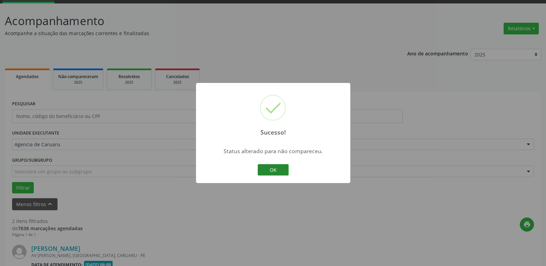
scroll to position [228, 0]
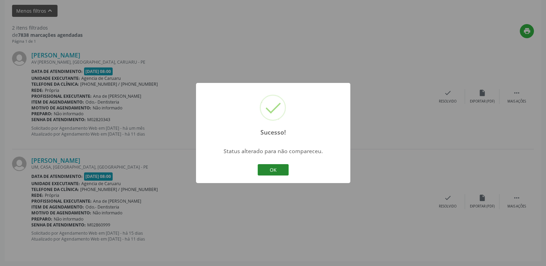
click at [271, 169] on button "OK" at bounding box center [273, 170] width 31 height 12
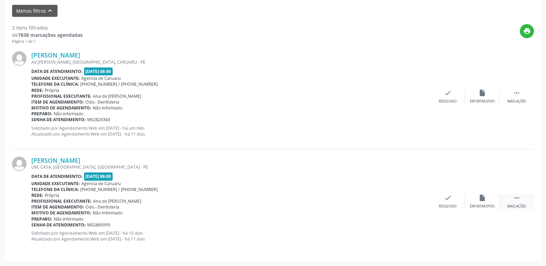
click at [525, 204] on div "Mais ações" at bounding box center [516, 206] width 19 height 5
click at [492, 205] on div "Não compareceu" at bounding box center [481, 206] width 29 height 5
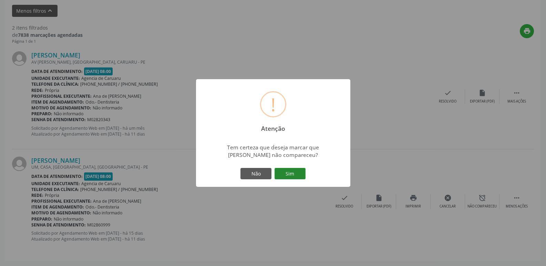
click at [298, 173] on button "Sim" at bounding box center [289, 174] width 31 height 12
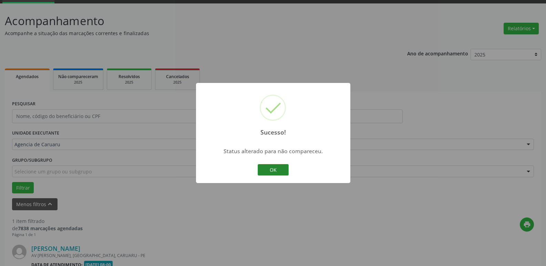
scroll to position [123, 0]
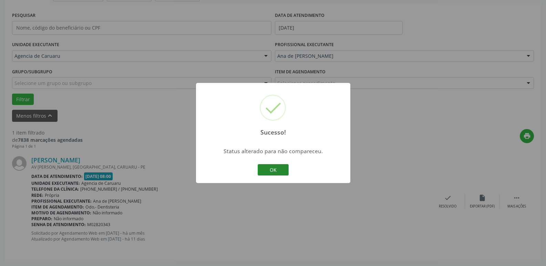
click at [279, 174] on button "OK" at bounding box center [273, 170] width 31 height 12
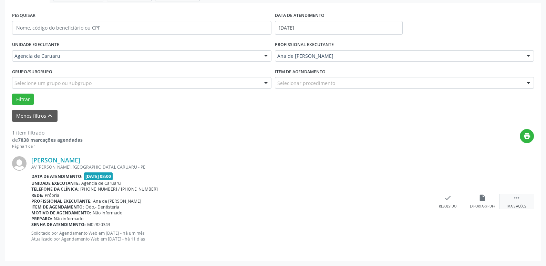
click at [517, 204] on div " Mais ações" at bounding box center [516, 201] width 34 height 15
click at [489, 202] on div "alarm_off Não compareceu" at bounding box center [482, 201] width 34 height 15
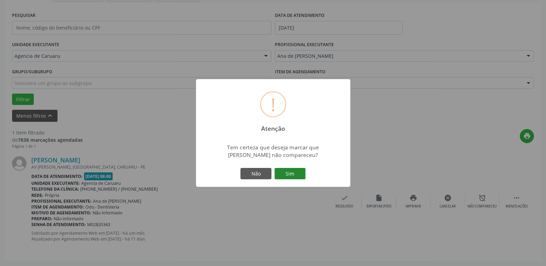
click at [288, 172] on button "Sim" at bounding box center [289, 174] width 31 height 12
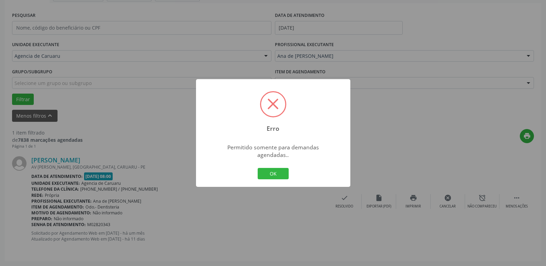
click at [290, 171] on div "Erro × Permitido somente para demandas agendadas.. OK Cancel" at bounding box center [273, 133] width 154 height 108
click at [283, 172] on button "OK" at bounding box center [273, 174] width 31 height 12
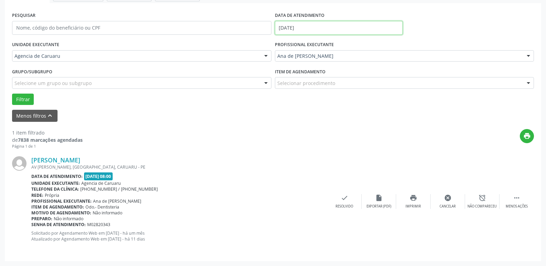
click at [310, 28] on input "[DATE]" at bounding box center [339, 28] width 128 height 14
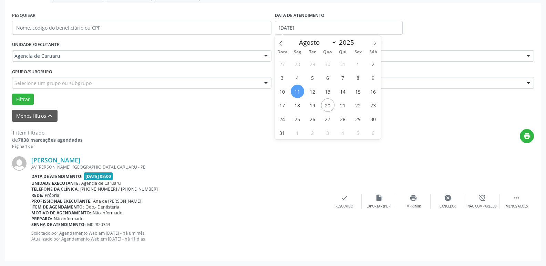
click at [301, 90] on span "11" at bounding box center [297, 91] width 13 height 13
type input "[DATE]"
click at [300, 90] on span "11" at bounding box center [297, 91] width 13 height 13
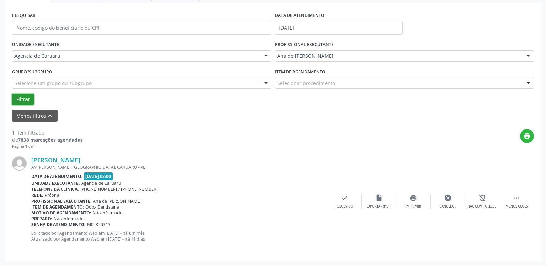
click at [28, 104] on button "Filtrar" at bounding box center [23, 100] width 22 height 12
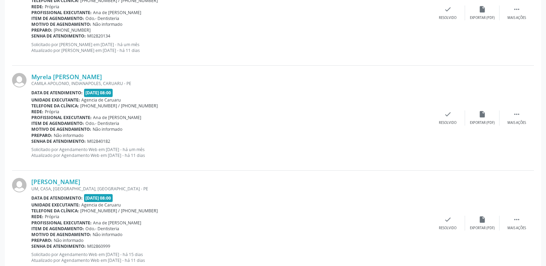
scroll to position [333, 0]
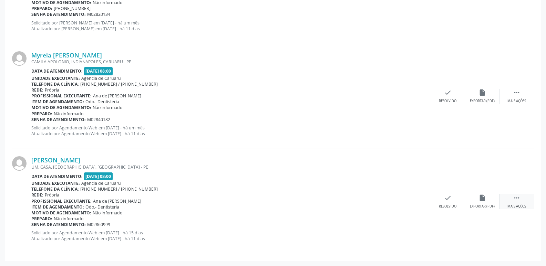
click at [520, 195] on icon "" at bounding box center [517, 198] width 8 height 8
click at [477, 199] on div "alarm_off Não compareceu" at bounding box center [482, 201] width 34 height 15
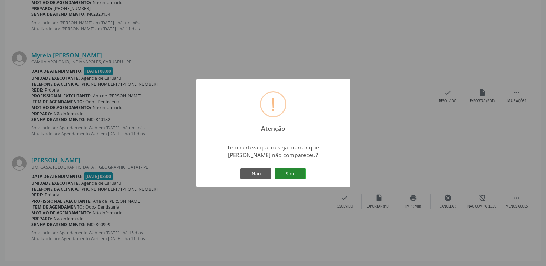
click at [277, 174] on button "Sim" at bounding box center [289, 174] width 31 height 12
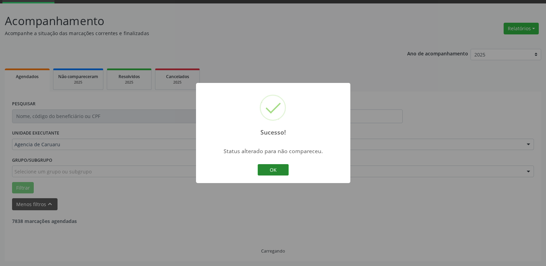
scroll to position [228, 0]
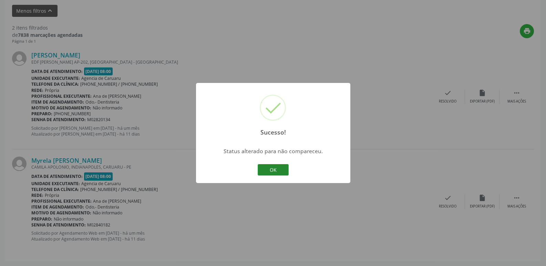
click at [279, 172] on button "OK" at bounding box center [273, 170] width 31 height 12
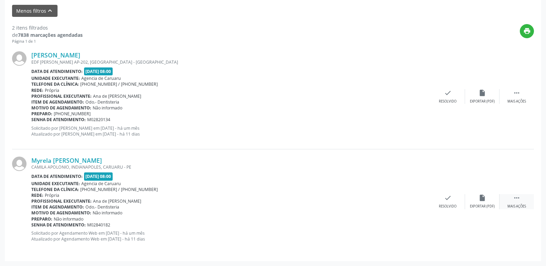
click at [526, 201] on div " Mais ações" at bounding box center [516, 201] width 34 height 15
click at [496, 206] on div "Não compareceu" at bounding box center [481, 206] width 29 height 5
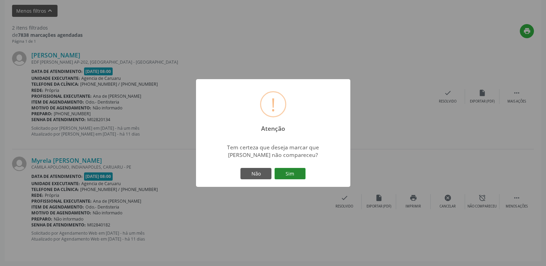
drag, startPoint x: 301, startPoint y: 171, endPoint x: 294, endPoint y: 170, distance: 6.7
click at [301, 171] on button "Sim" at bounding box center [289, 174] width 31 height 12
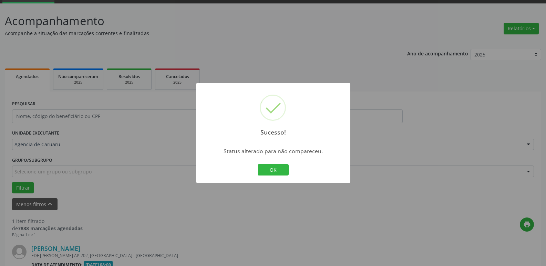
scroll to position [123, 0]
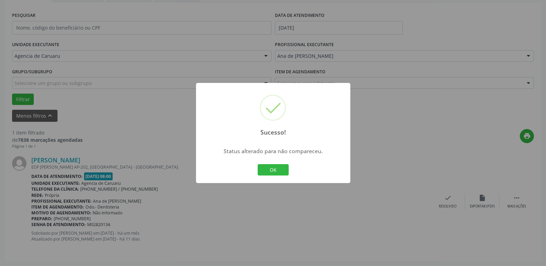
click at [289, 172] on div "OK Cancel" at bounding box center [273, 170] width 34 height 14
click at [272, 175] on button "OK" at bounding box center [273, 170] width 31 height 12
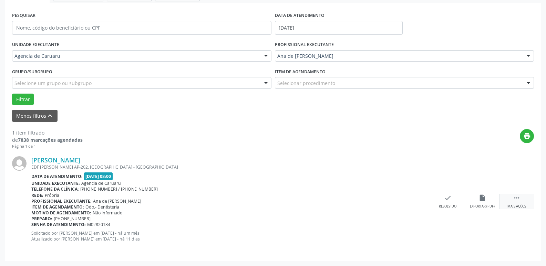
click at [518, 197] on icon "" at bounding box center [517, 198] width 8 height 8
click at [488, 199] on div "alarm_off Não compareceu" at bounding box center [482, 201] width 34 height 15
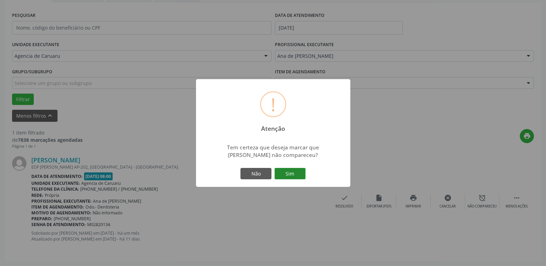
click at [297, 176] on button "Sim" at bounding box center [289, 174] width 31 height 12
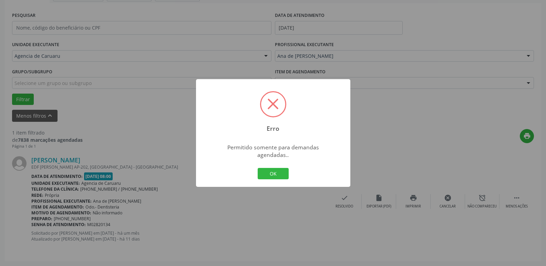
click at [272, 176] on div "OK Cancel" at bounding box center [273, 174] width 34 height 14
click at [272, 170] on button "OK" at bounding box center [273, 174] width 31 height 12
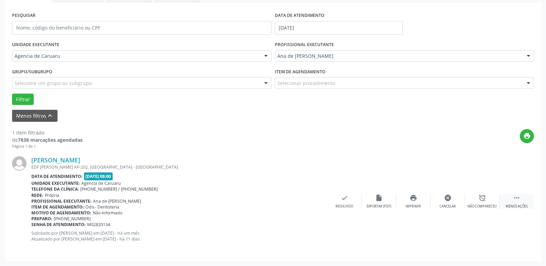
click at [505, 201] on div " Menos ações" at bounding box center [516, 201] width 34 height 15
click at [526, 204] on div "Mais ações" at bounding box center [516, 206] width 19 height 5
click at [485, 202] on div "alarm_off Não compareceu" at bounding box center [482, 201] width 34 height 15
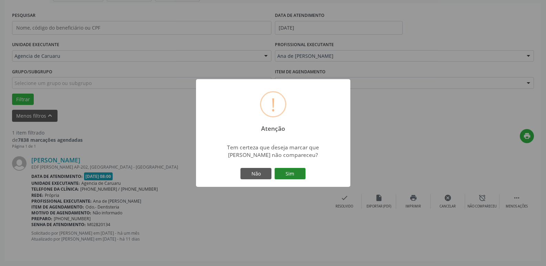
click at [295, 171] on button "Sim" at bounding box center [289, 174] width 31 height 12
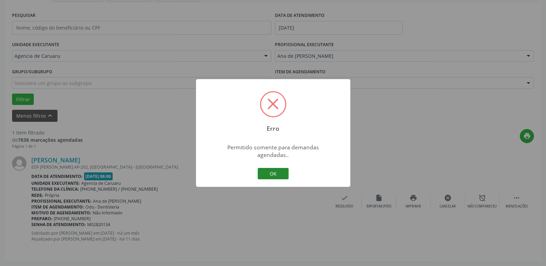
click at [275, 168] on button "OK" at bounding box center [273, 174] width 31 height 12
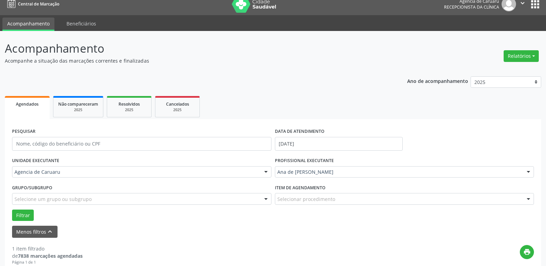
scroll to position [0, 0]
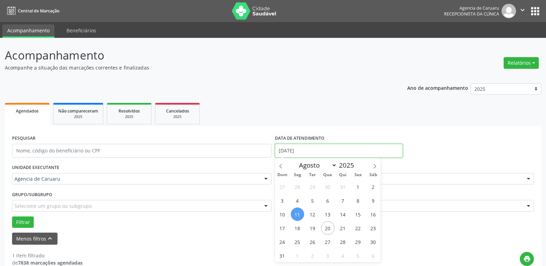
click at [309, 152] on input "[DATE]" at bounding box center [339, 151] width 128 height 14
click at [341, 215] on span "14" at bounding box center [342, 214] width 13 height 13
type input "[DATE]"
click at [341, 215] on span "14" at bounding box center [342, 214] width 13 height 13
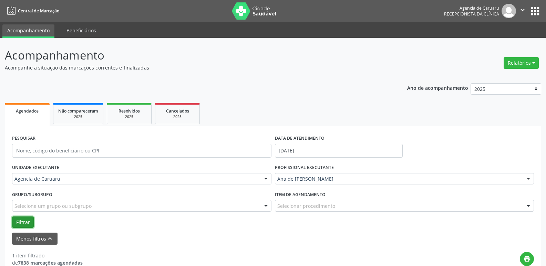
click at [30, 223] on button "Filtrar" at bounding box center [23, 223] width 22 height 12
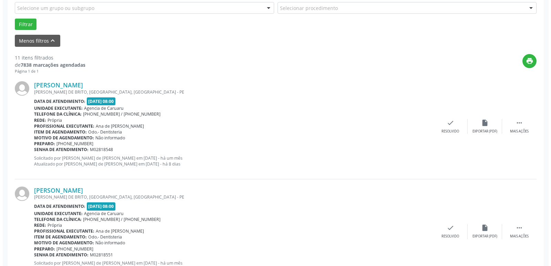
scroll to position [241, 0]
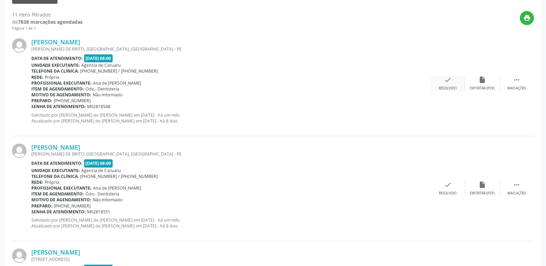
click at [447, 86] on div "Resolvido" at bounding box center [448, 88] width 18 height 5
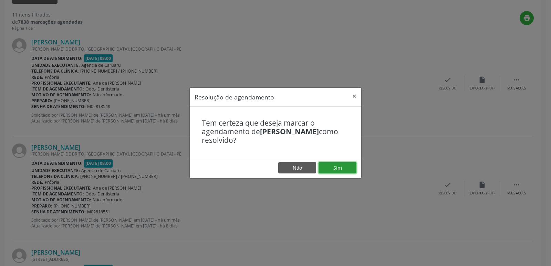
click at [331, 170] on button "Sim" at bounding box center [338, 168] width 38 height 12
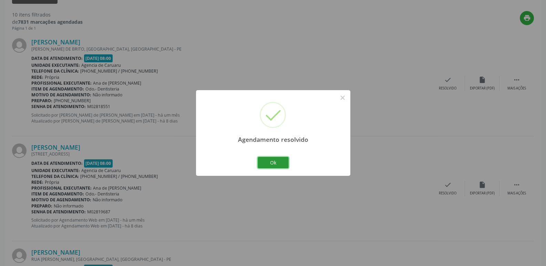
click at [273, 163] on button "Ok" at bounding box center [273, 163] width 31 height 12
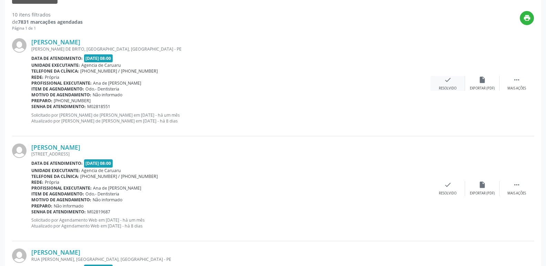
click at [436, 80] on div "check Resolvido" at bounding box center [447, 83] width 34 height 15
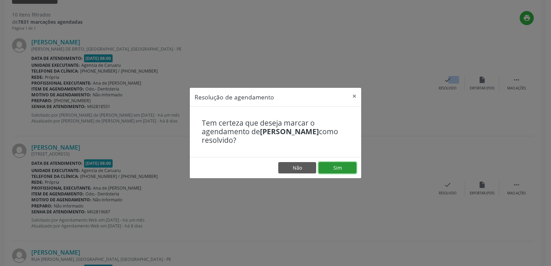
click at [329, 168] on button "Sim" at bounding box center [338, 168] width 38 height 12
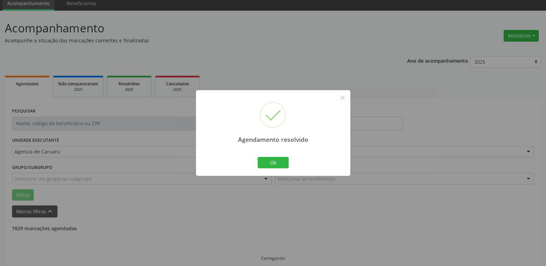
scroll to position [34, 0]
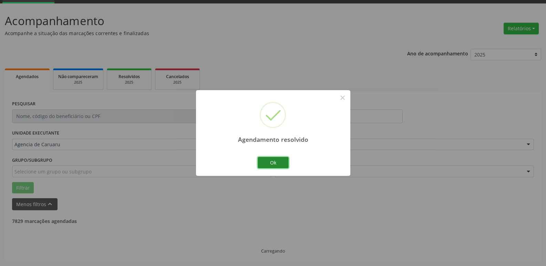
click at [274, 164] on button "Ok" at bounding box center [273, 163] width 31 height 12
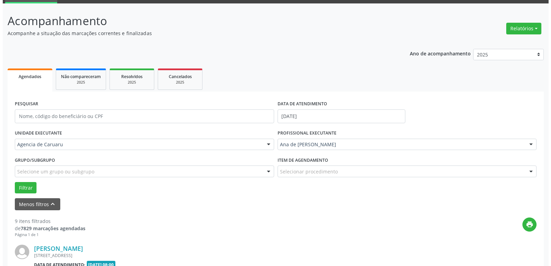
scroll to position [241, 0]
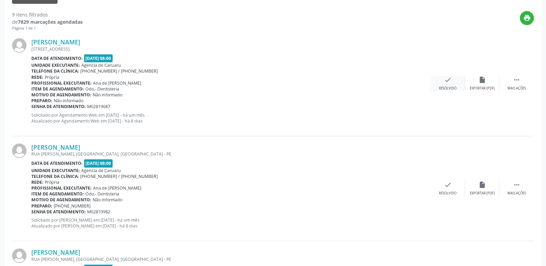
click at [456, 81] on div "check Resolvido" at bounding box center [447, 83] width 34 height 15
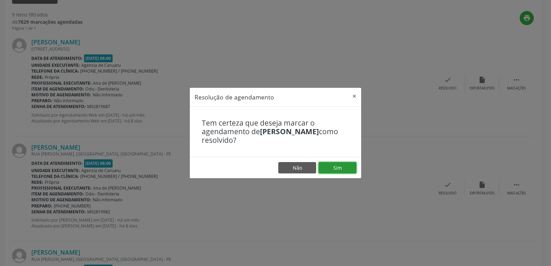
click at [343, 169] on button "Sim" at bounding box center [338, 168] width 38 height 12
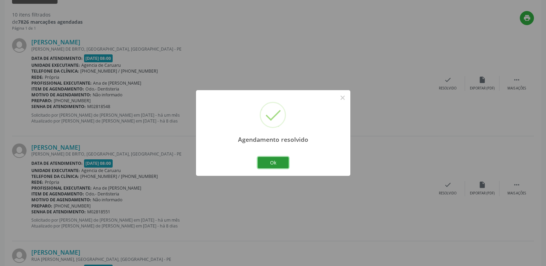
click at [262, 164] on button "Ok" at bounding box center [273, 163] width 31 height 12
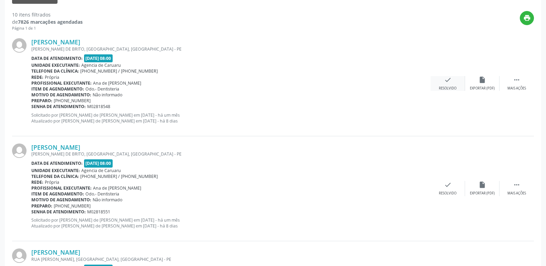
click at [453, 77] on div "check Resolvido" at bounding box center [447, 83] width 34 height 15
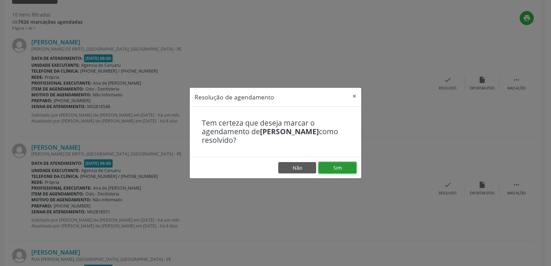
click at [334, 166] on button "Sim" at bounding box center [338, 168] width 38 height 12
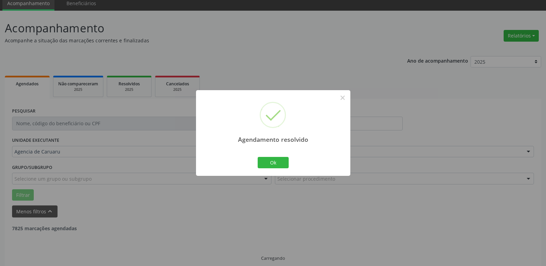
scroll to position [34, 0]
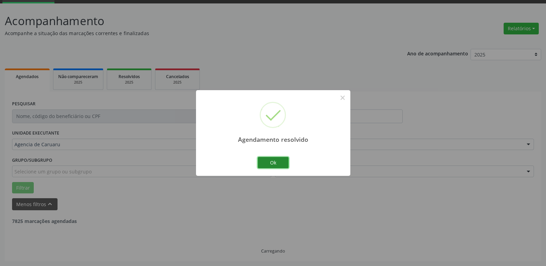
click at [282, 161] on button "Ok" at bounding box center [273, 163] width 31 height 12
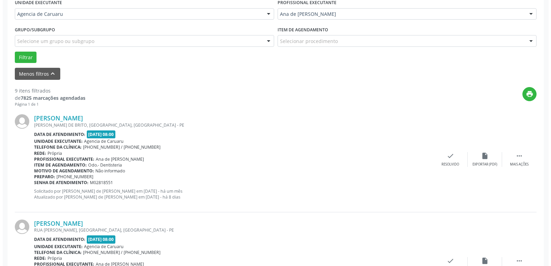
scroll to position [172, 0]
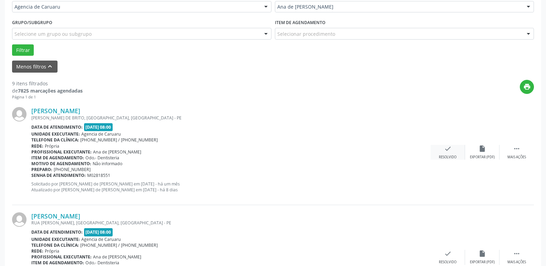
click at [452, 156] on div "Resolvido" at bounding box center [448, 157] width 18 height 5
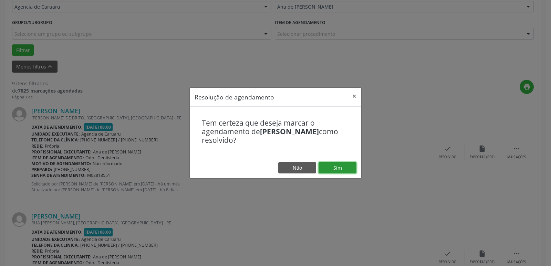
click at [343, 167] on button "Sim" at bounding box center [338, 168] width 38 height 12
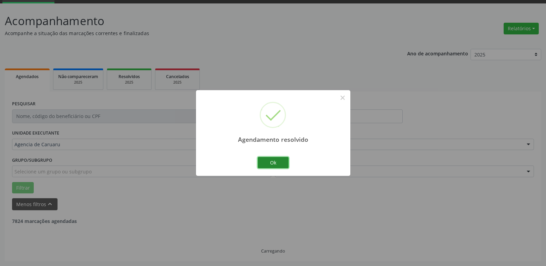
click at [275, 166] on button "Ok" at bounding box center [273, 163] width 31 height 12
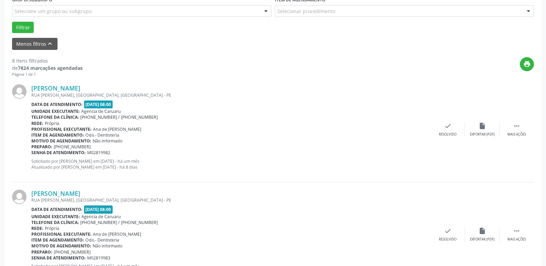
scroll to position [207, 0]
